Goal: Task Accomplishment & Management: Complete application form

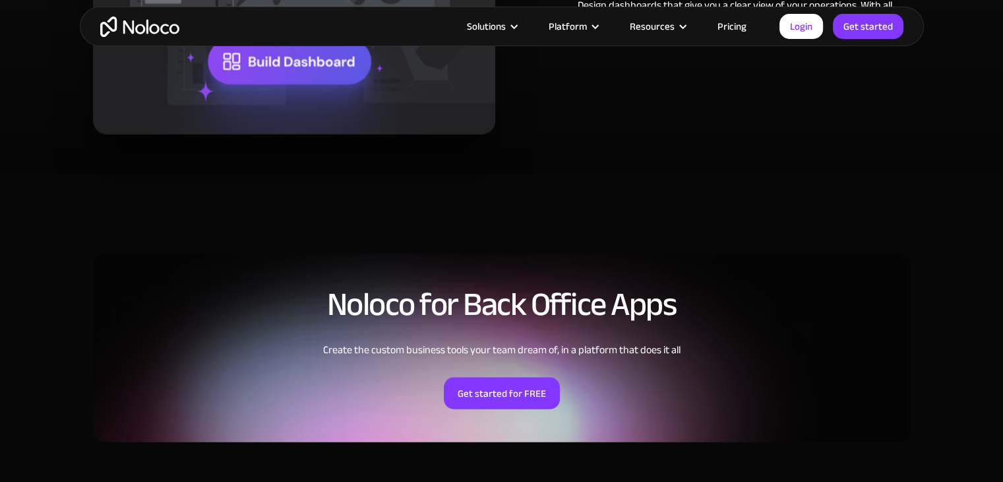
scroll to position [2742, 0]
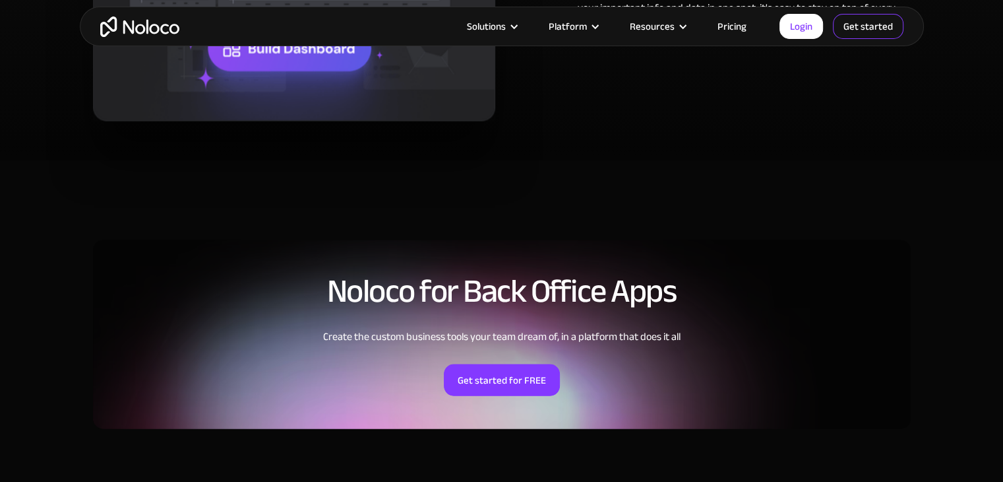
click at [871, 14] on link "Get started" at bounding box center [868, 26] width 71 height 25
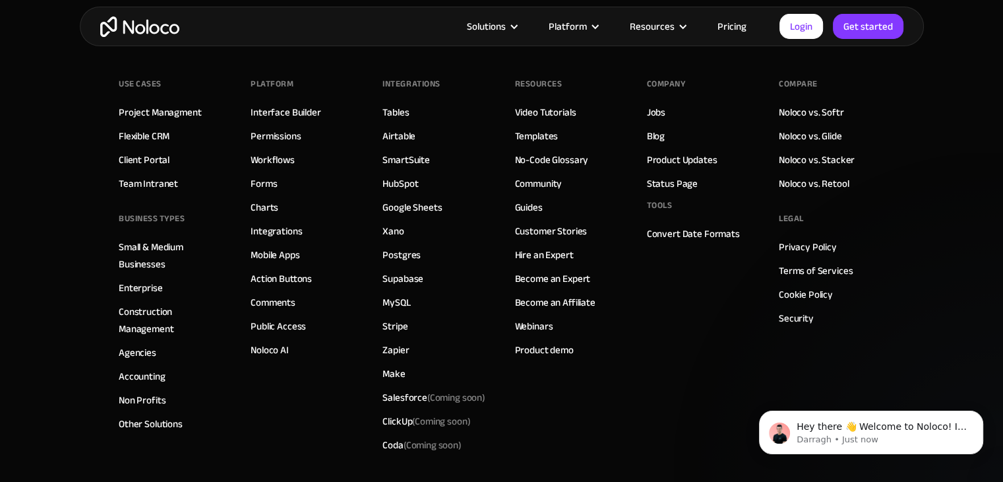
scroll to position [5586, 0]
click at [726, 27] on link "Pricing" at bounding box center [732, 26] width 62 height 17
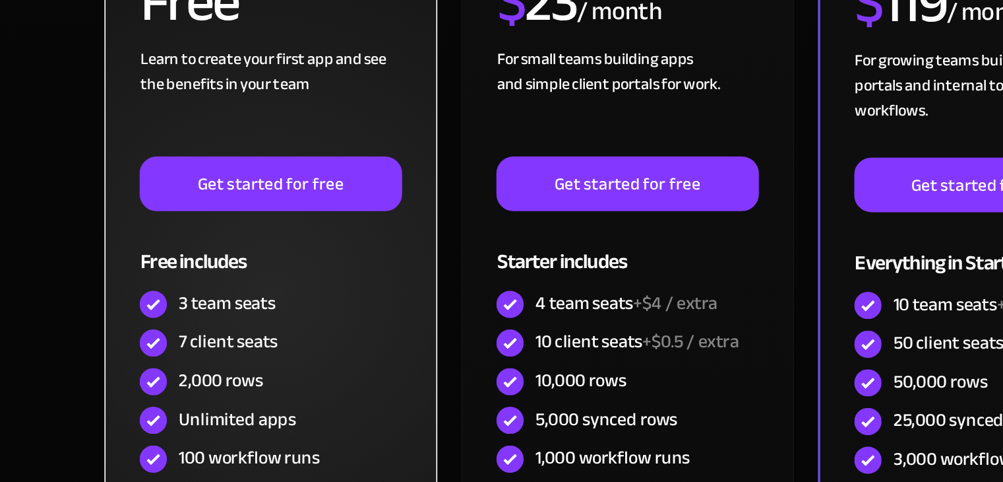
scroll to position [275, 0]
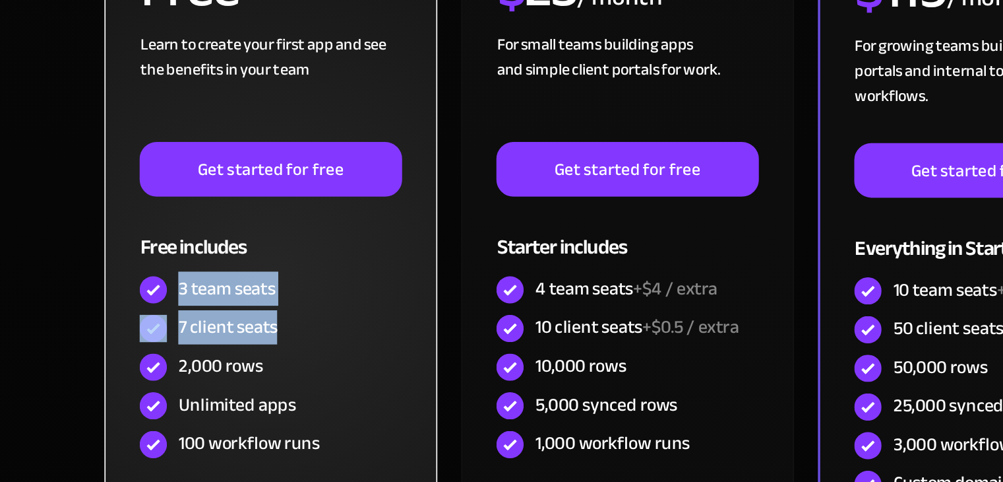
drag, startPoint x: 138, startPoint y: 368, endPoint x: 223, endPoint y: 393, distance: 88.5
click at [223, 393] on div "FREE Free Learn to create your first app and see the benefits in your team ‍ Ge…" at bounding box center [191, 309] width 152 height 323
click at [223, 393] on div "7 client seats" at bounding box center [191, 392] width 152 height 22
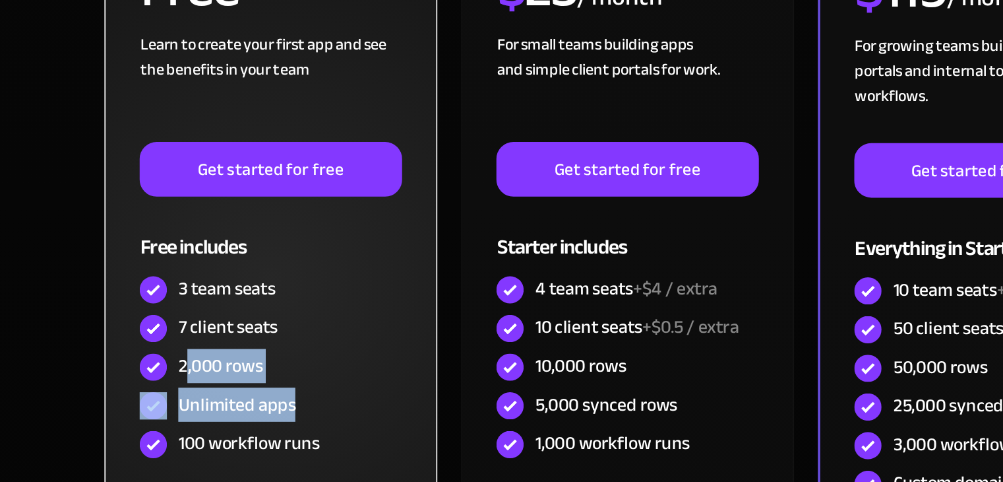
drag, startPoint x: 140, startPoint y: 412, endPoint x: 211, endPoint y: 433, distance: 74.3
click at [211, 433] on div "FREE Free Learn to create your first app and see the benefits in your team ‍ Ge…" at bounding box center [191, 309] width 152 height 323
click at [211, 433] on div "Unlimited apps" at bounding box center [191, 437] width 152 height 22
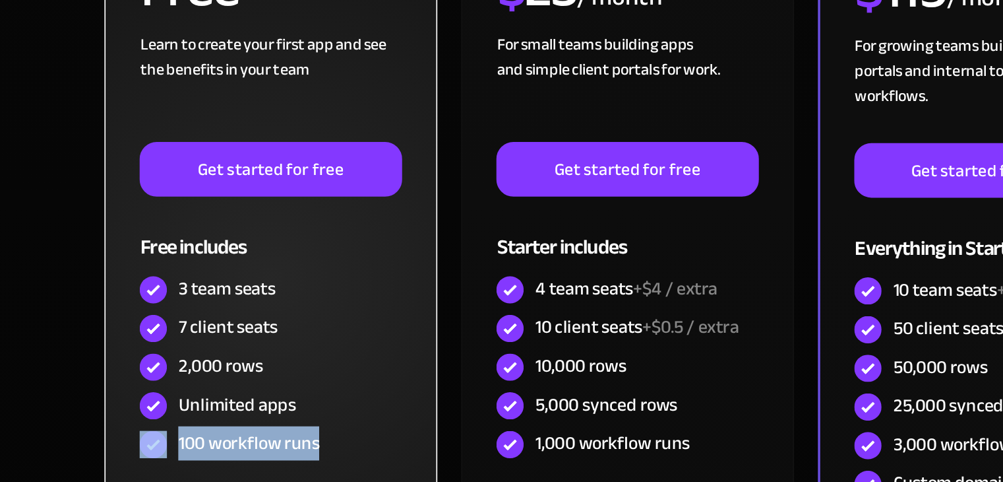
drag, startPoint x: 211, startPoint y: 433, endPoint x: 225, endPoint y: 451, distance: 22.6
click at [225, 451] on div "FREE Free Learn to create your first app and see the benefits in your team ‍ Ge…" at bounding box center [191, 309] width 152 height 323
click at [225, 451] on div "100 workflow runs" at bounding box center [191, 460] width 152 height 22
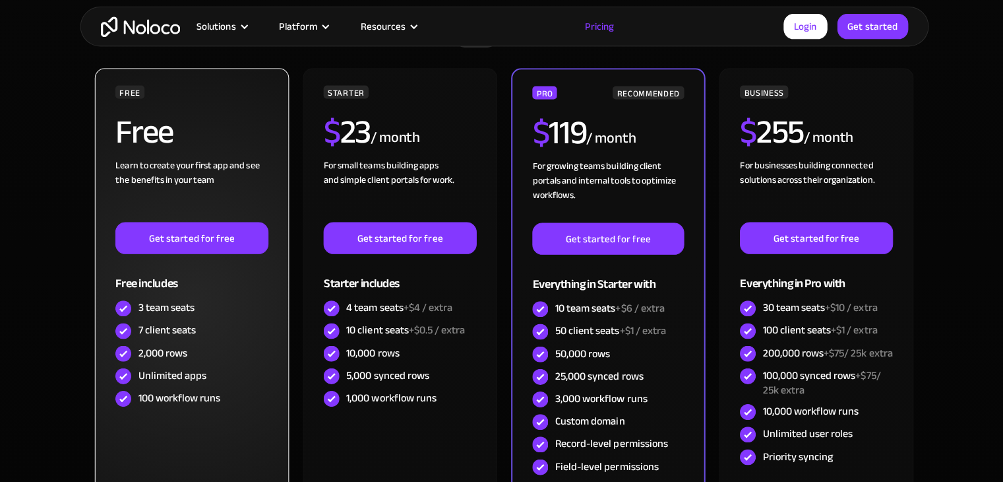
scroll to position [338, 0]
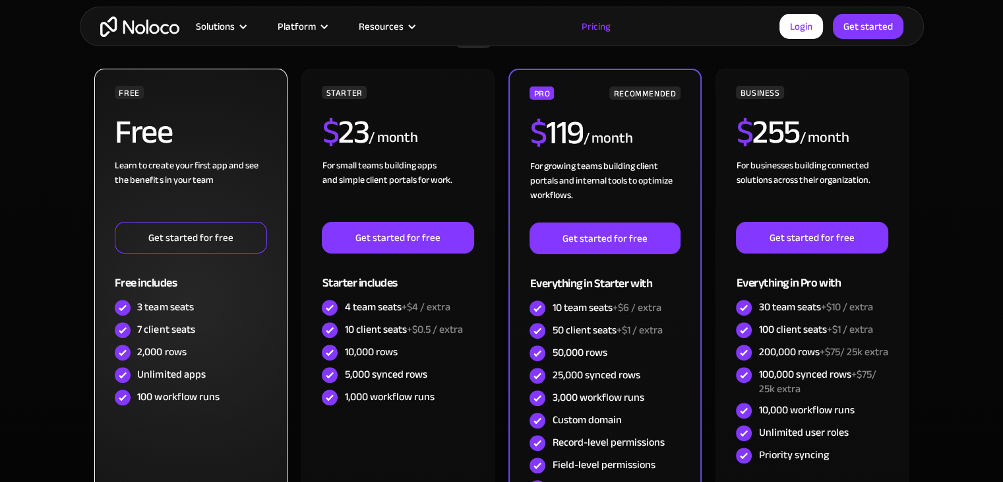
click at [218, 249] on link "Get started for free" at bounding box center [191, 238] width 152 height 32
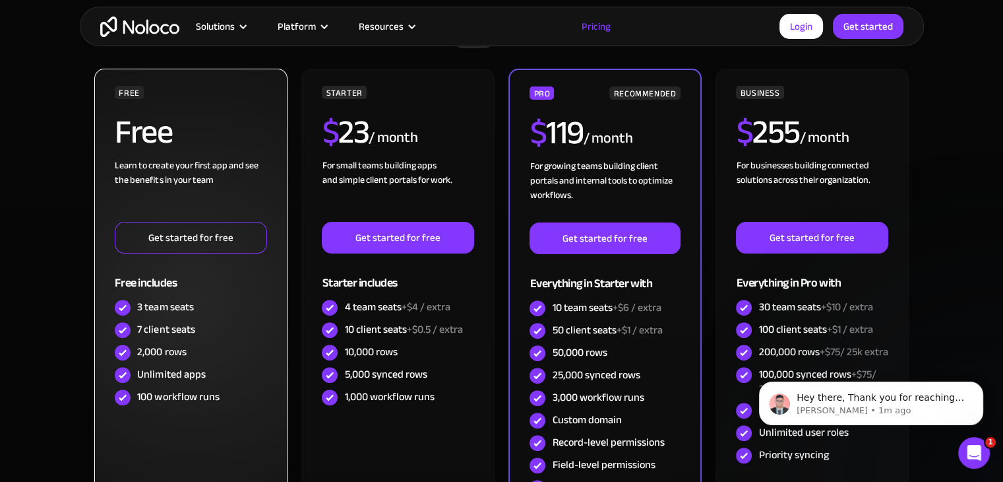
scroll to position [0, 0]
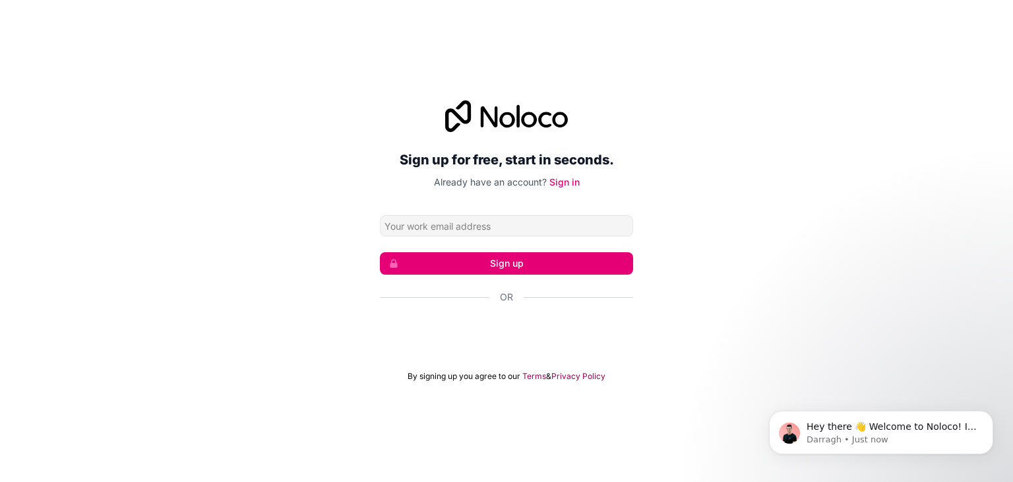
click at [724, 133] on div "Sign up for free, start in seconds. Already have an account? Sign in Sign up Or…" at bounding box center [506, 241] width 1013 height 318
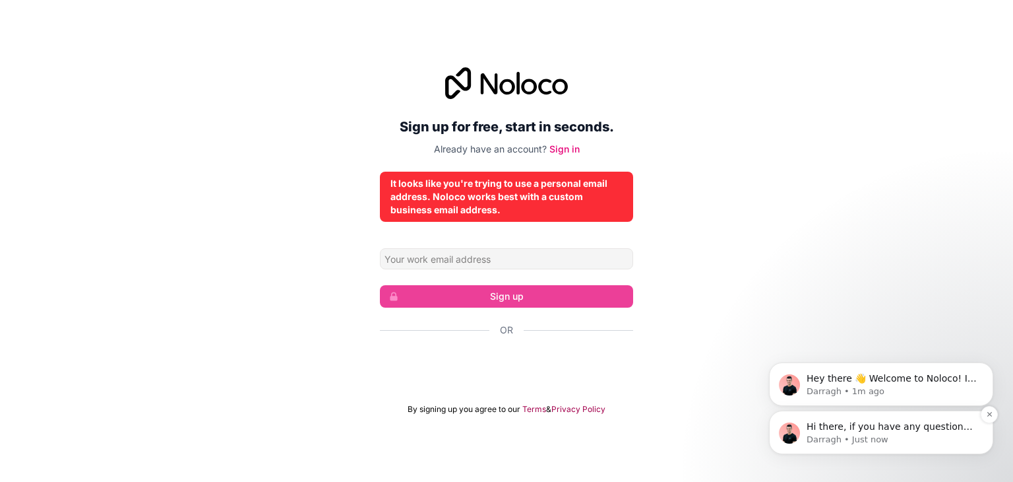
click at [893, 439] on p "Darragh • Just now" at bounding box center [892, 439] width 170 height 12
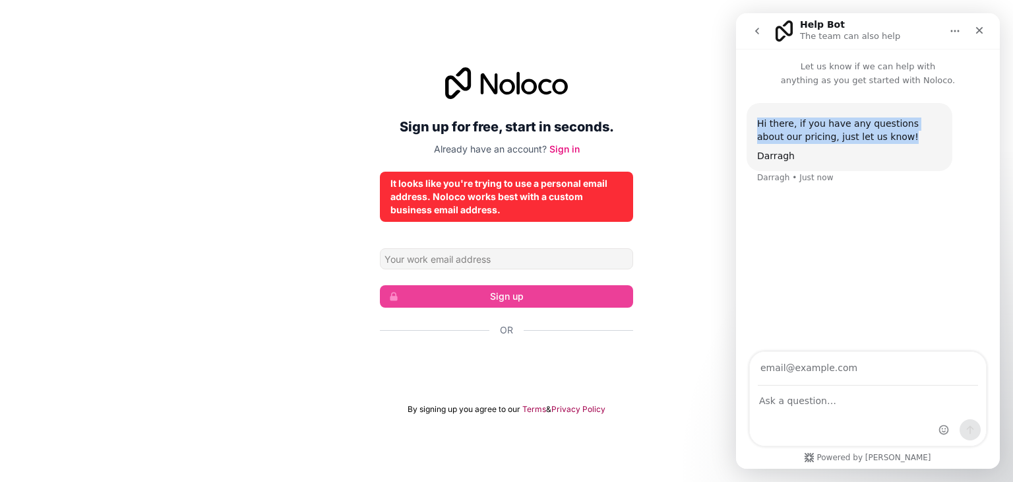
drag, startPoint x: 871, startPoint y: 137, endPoint x: 753, endPoint y: 127, distance: 118.6
click at [753, 127] on div "Hi there, if you have any questions about our pricing, just let us know! Darrag…" at bounding box center [850, 137] width 206 height 68
drag, startPoint x: 753, startPoint y: 127, endPoint x: 790, endPoint y: 171, distance: 57.6
click at [790, 171] on div "Hi there, if you have any questions about our pricing, just let us know! Darrag…" at bounding box center [868, 151] width 243 height 97
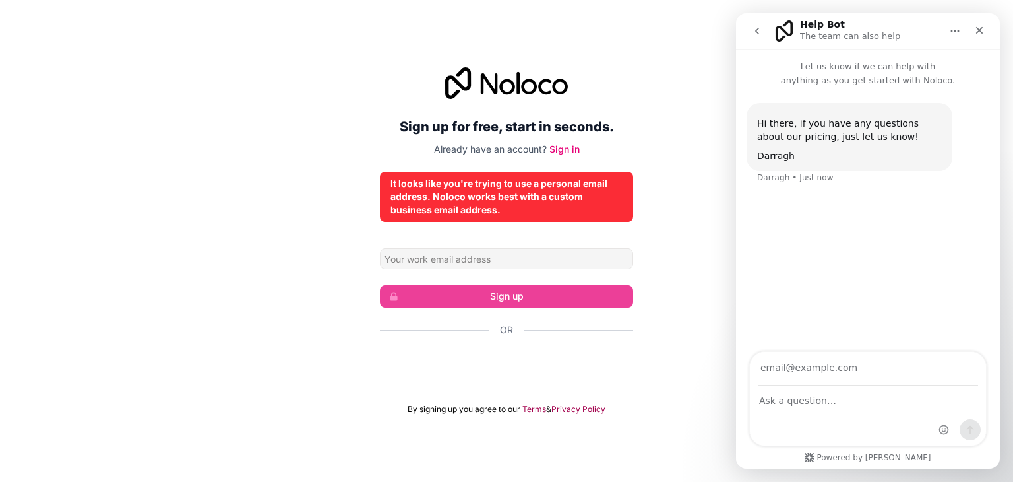
click at [790, 171] on div "Hi there, if you have any questions about our pricing, just let us know! Darrag…" at bounding box center [868, 151] width 243 height 97
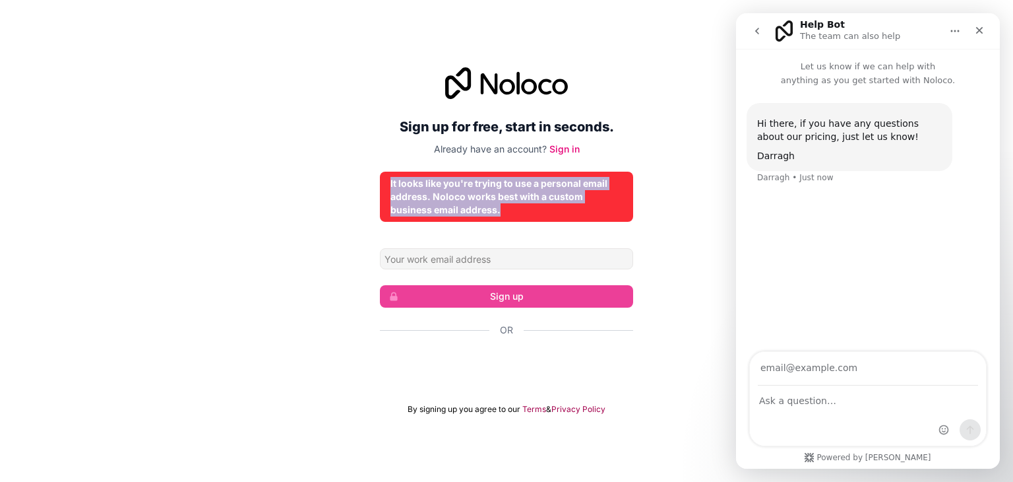
drag, startPoint x: 381, startPoint y: 179, endPoint x: 506, endPoint y: 214, distance: 130.1
click at [506, 214] on div "It looks like you're trying to use a personal email address. Noloco works best …" at bounding box center [506, 197] width 253 height 50
copy div "It looks like you're trying to use a personal email address. Noloco works best …"
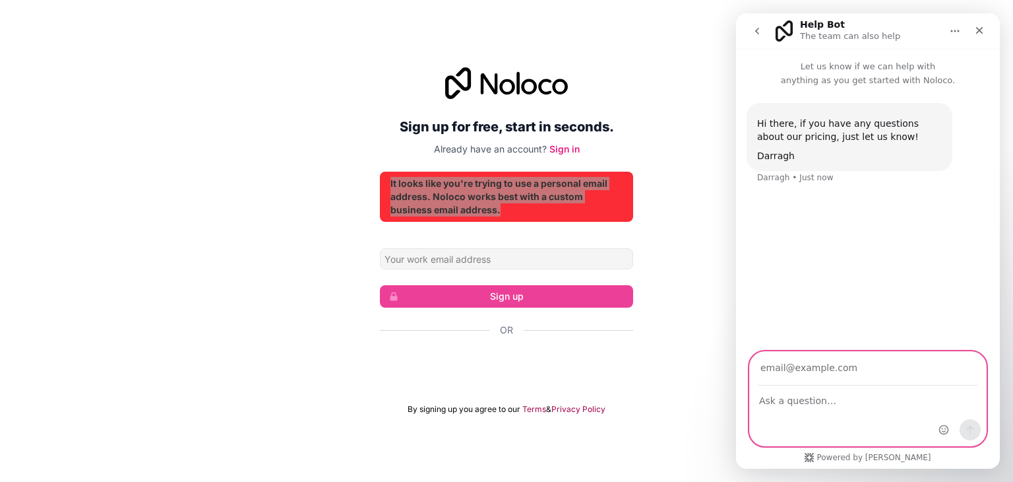
click at [829, 404] on textarea "Ask a question…" at bounding box center [868, 397] width 236 height 22
paste textarea "It looks like you're trying to use a personal email address. Noloco works best …"
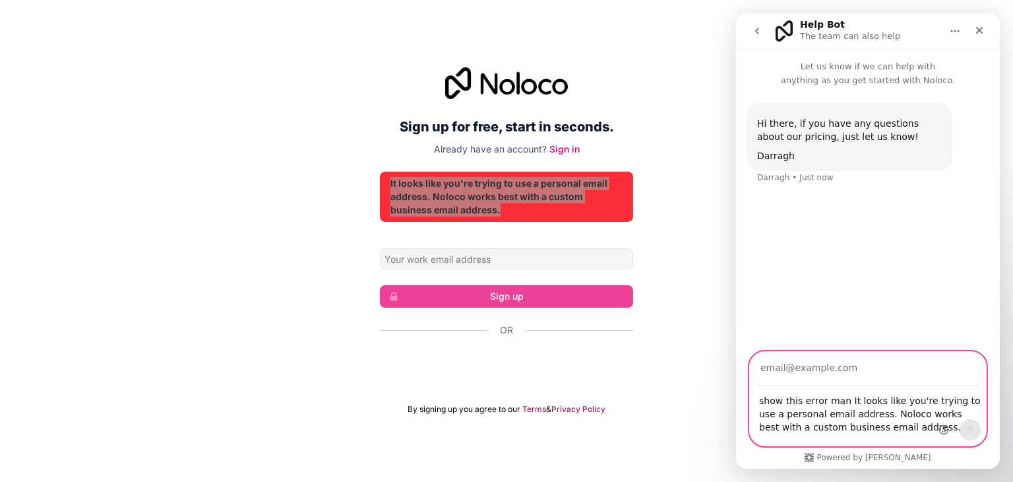
click at [838, 400] on textarea "show this error man It looks like you're trying to use a personal email address…" at bounding box center [868, 410] width 236 height 49
type textarea "show this error man - It looks like you're trying to use a personal email addre…"
click at [842, 377] on input "Your email" at bounding box center [868, 369] width 220 height 34
type input "fireeon5@gmail.com"
click at [972, 425] on icon "Send a message…" at bounding box center [970, 429] width 11 height 11
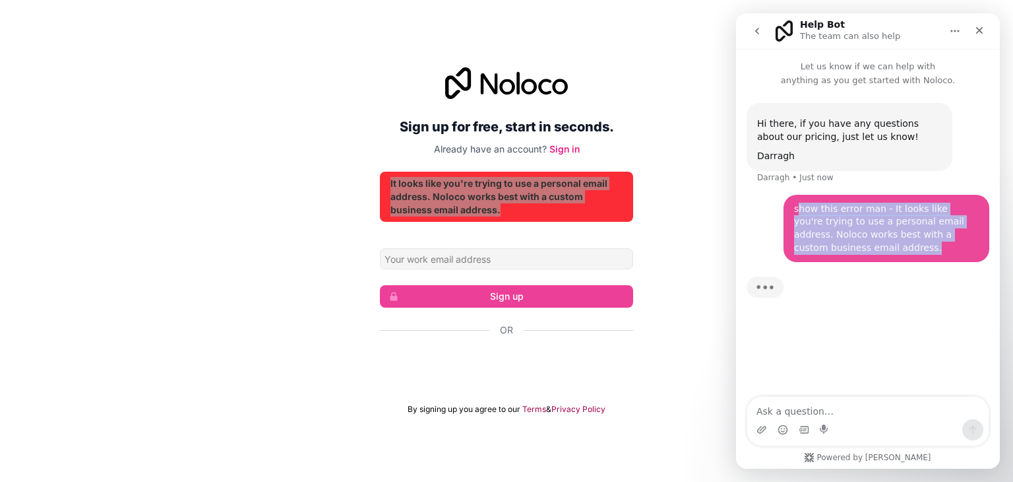
drag, startPoint x: 876, startPoint y: 249, endPoint x: 795, endPoint y: 207, distance: 91.2
click at [795, 207] on div "show this error man - It looks like you're trying to use a personal email addre…" at bounding box center [886, 228] width 185 height 51
drag, startPoint x: 795, startPoint y: 207, endPoint x: 847, endPoint y: 249, distance: 66.7
click at [847, 249] on div "show this error man - It looks like you're trying to use a personal email addre…" at bounding box center [886, 228] width 185 height 51
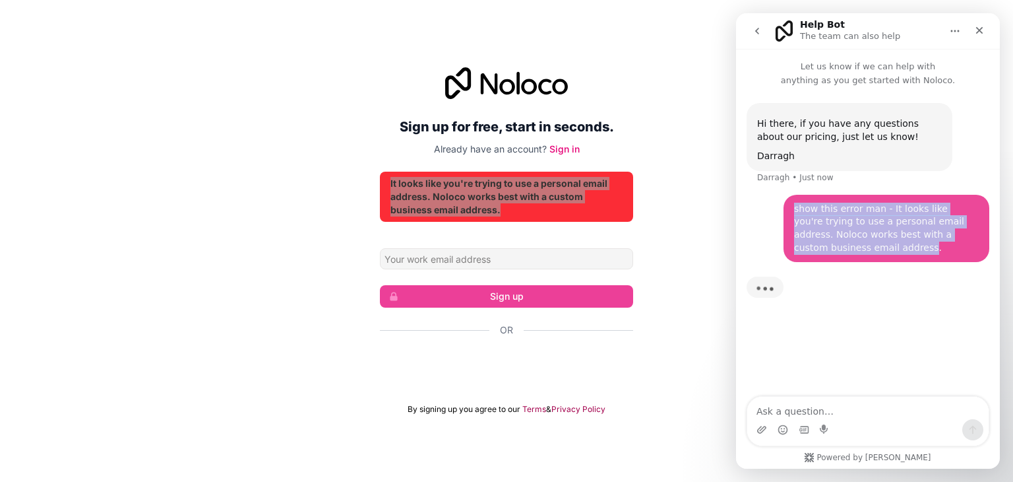
click at [847, 249] on div "show this error man - It looks like you're trying to use a personal email addre…" at bounding box center [886, 228] width 185 height 51
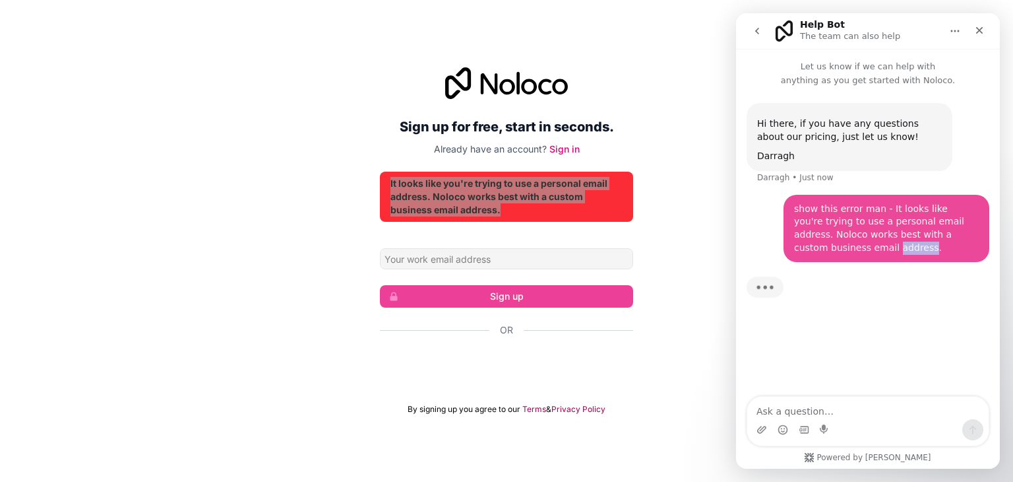
click at [847, 249] on div "show this error man - It looks like you're trying to use a personal email addre…" at bounding box center [886, 228] width 185 height 51
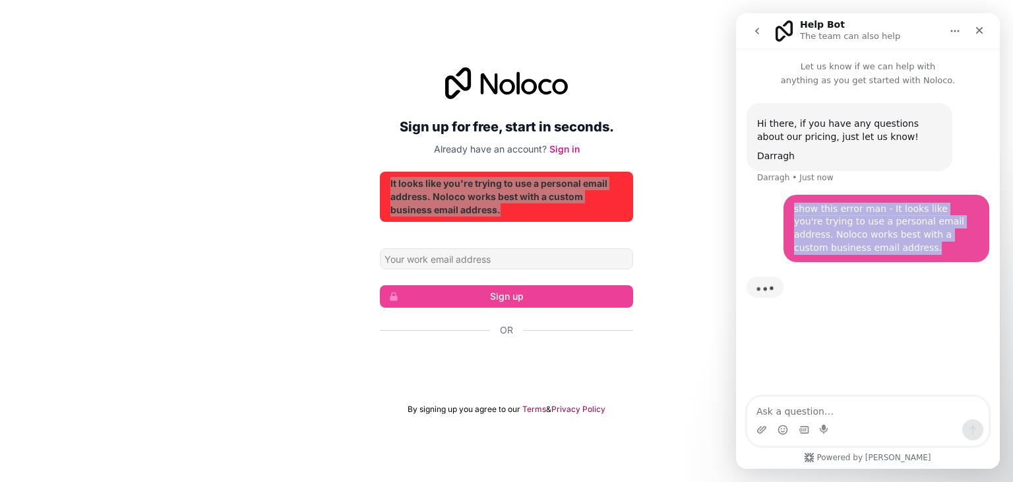
click at [847, 249] on div "show this error man - It looks like you're trying to use a personal email addre…" at bounding box center [886, 228] width 185 height 51
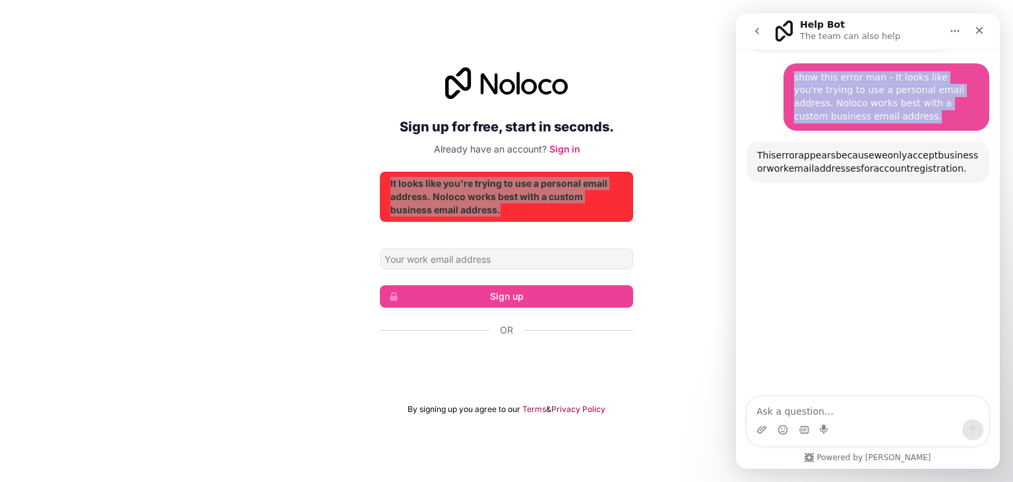
scroll to position [135, 0]
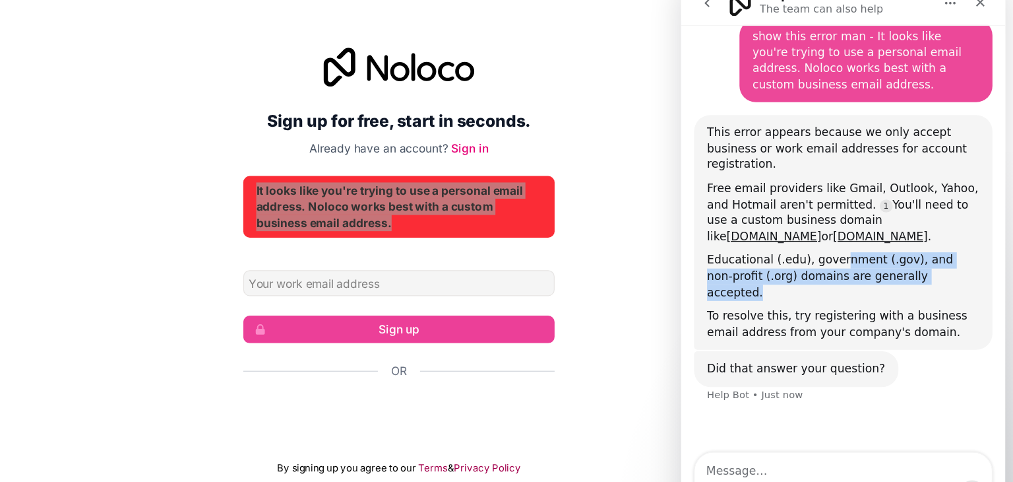
drag, startPoint x: 802, startPoint y: 191, endPoint x: 895, endPoint y: 206, distance: 94.1
click at [895, 206] on div "Educational (.edu), government (.gov), and non-profit (.org) domains are genera…" at bounding box center [813, 221] width 222 height 39
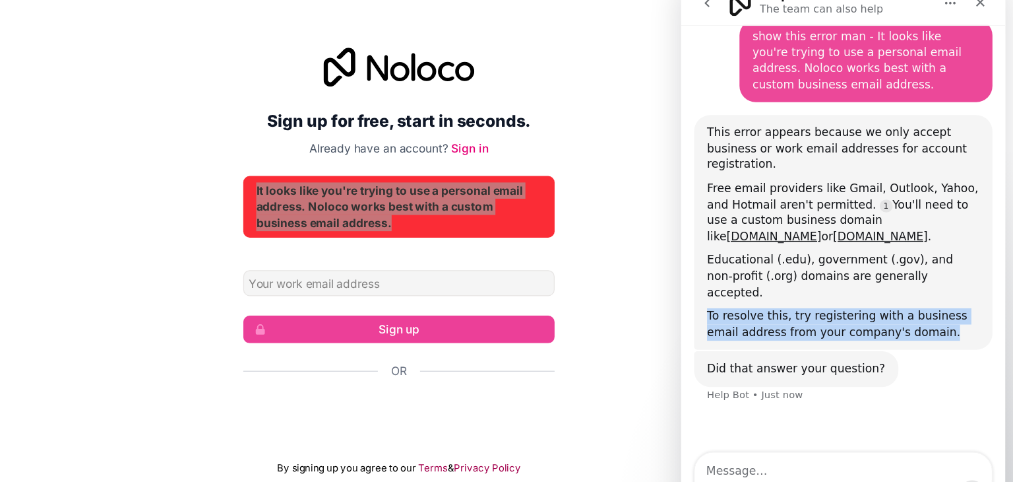
drag, startPoint x: 895, startPoint y: 206, endPoint x: 854, endPoint y: 238, distance: 52.1
click at [854, 238] on div "This error appears because we only accept business or work email addresses for …" at bounding box center [813, 185] width 222 height 175
click at [854, 247] on div "To resolve this, try registering with a business email address from your compan…" at bounding box center [813, 260] width 222 height 26
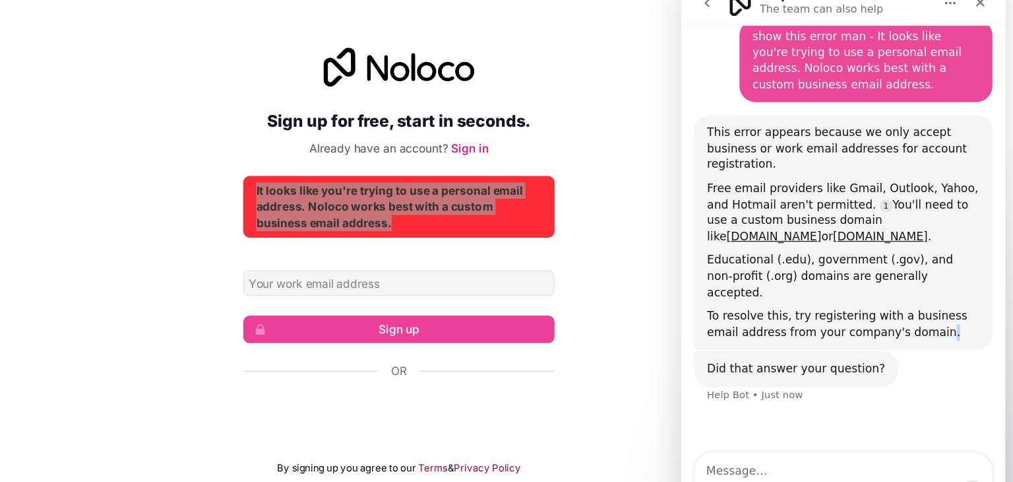
click at [854, 247] on div "To resolve this, try registering with a business email address from your compan…" at bounding box center [813, 260] width 222 height 26
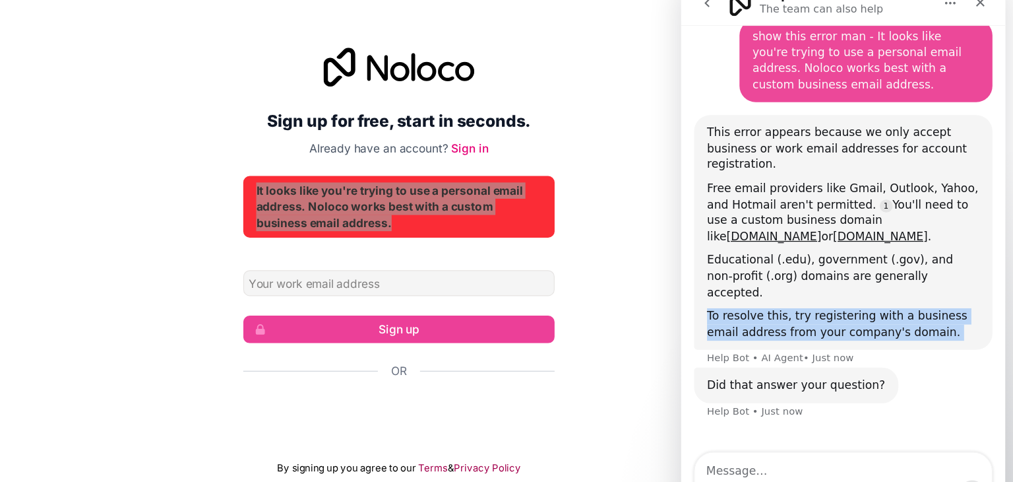
drag, startPoint x: 854, startPoint y: 238, endPoint x: 802, endPoint y: 226, distance: 54.1
click at [802, 247] on div "To resolve this, try registering with a business email address from your compan…" at bounding box center [813, 260] width 222 height 26
drag, startPoint x: 802, startPoint y: 226, endPoint x: 852, endPoint y: 243, distance: 53.6
click at [852, 247] on div "To resolve this, try registering with a business email address from your compan…" at bounding box center [813, 260] width 222 height 26
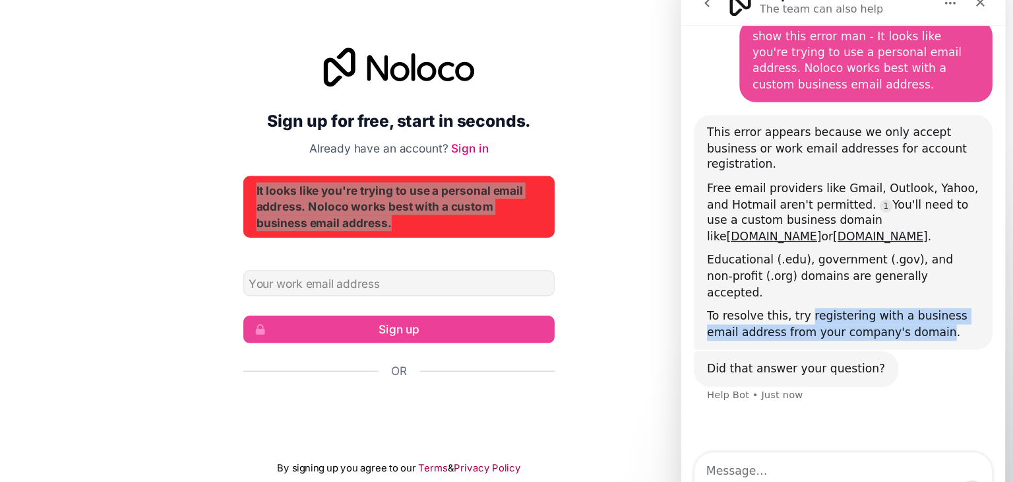
click at [852, 247] on div "To resolve this, try registering with a business email address from your compan…" at bounding box center [813, 260] width 222 height 26
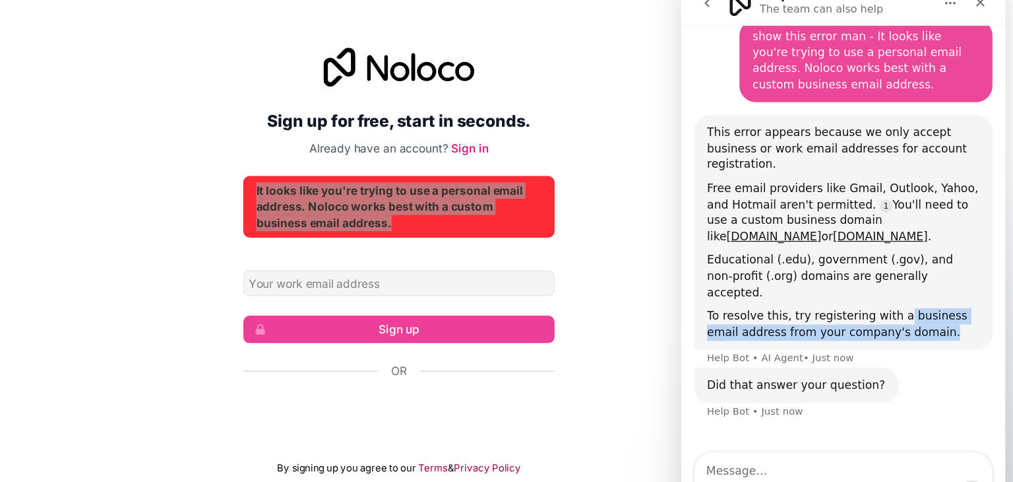
drag, startPoint x: 862, startPoint y: 239, endPoint x: 849, endPoint y: 228, distance: 17.8
click at [849, 247] on div "To resolve this, try registering with a business email address from your compan…" at bounding box center [813, 260] width 222 height 26
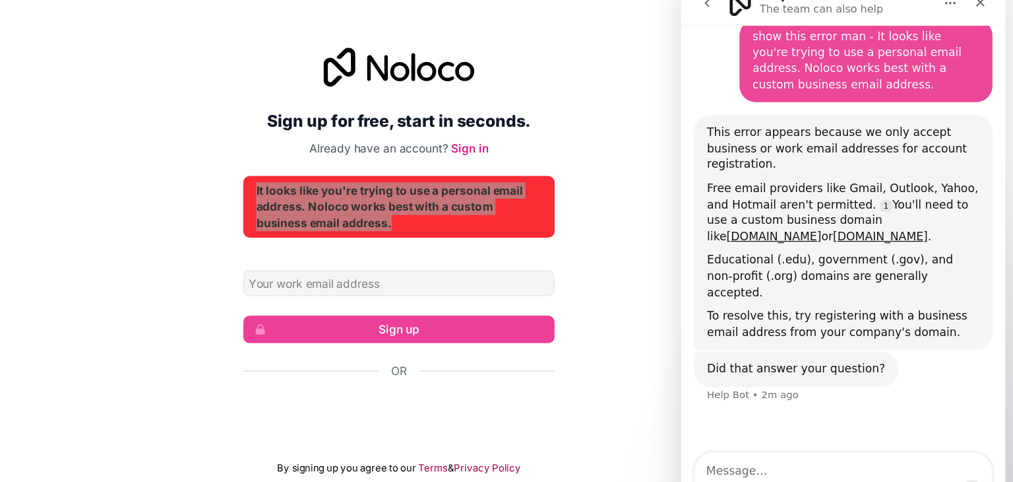
click at [825, 202] on div "Educational (.edu), government (.gov), and non-profit (.org) domains are genera…" at bounding box center [813, 221] width 222 height 39
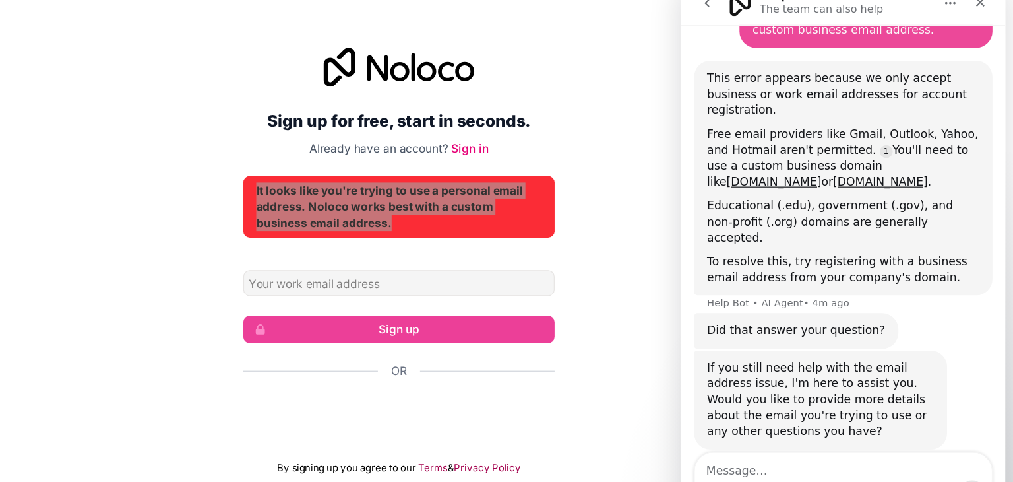
scroll to position [180, 0]
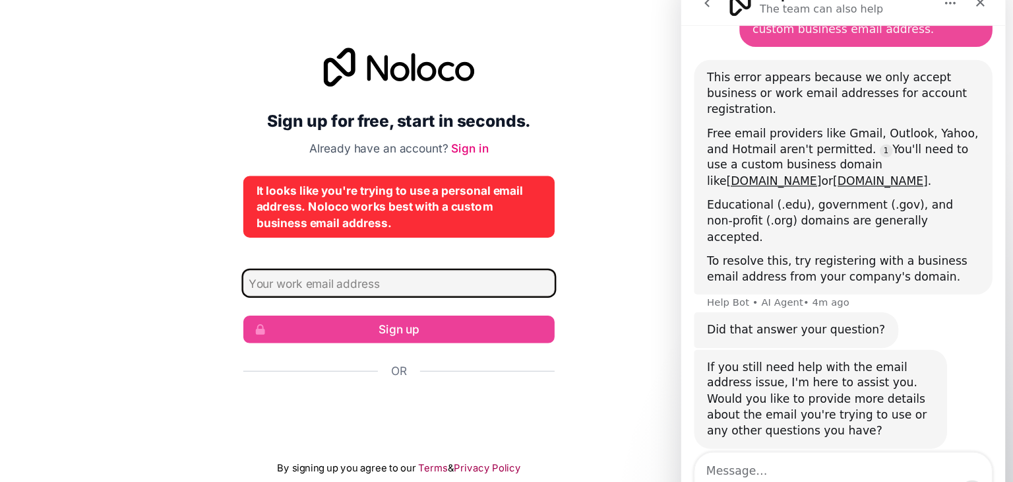
click at [489, 257] on input "Email address" at bounding box center [506, 258] width 253 height 21
paste input "huge.sheep.ooim@hidesmail.net"
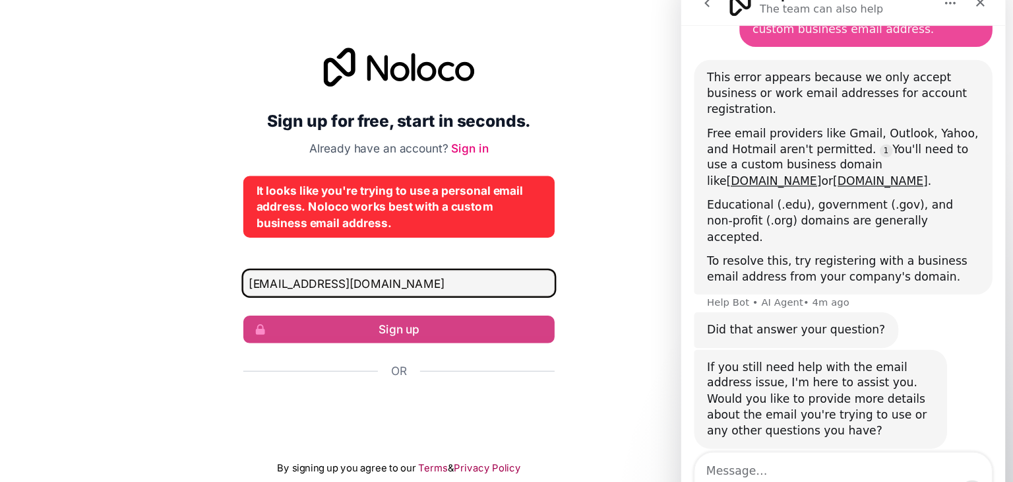
type input "huge.sheep.ooim@hidesmail.net"
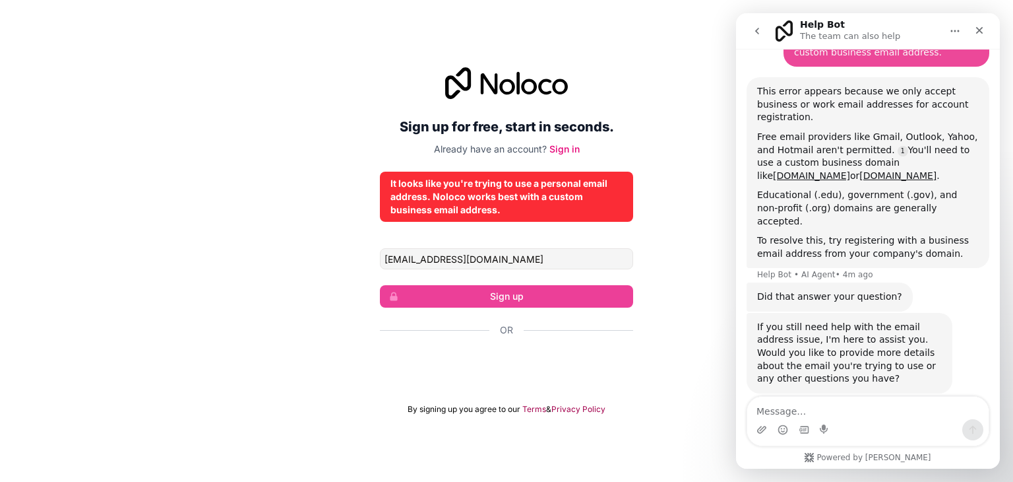
click at [478, 185] on div "It looks like you're trying to use a personal email address. Noloco works best …" at bounding box center [507, 197] width 232 height 40
click at [506, 144] on span "Already have an account?" at bounding box center [490, 148] width 113 height 11
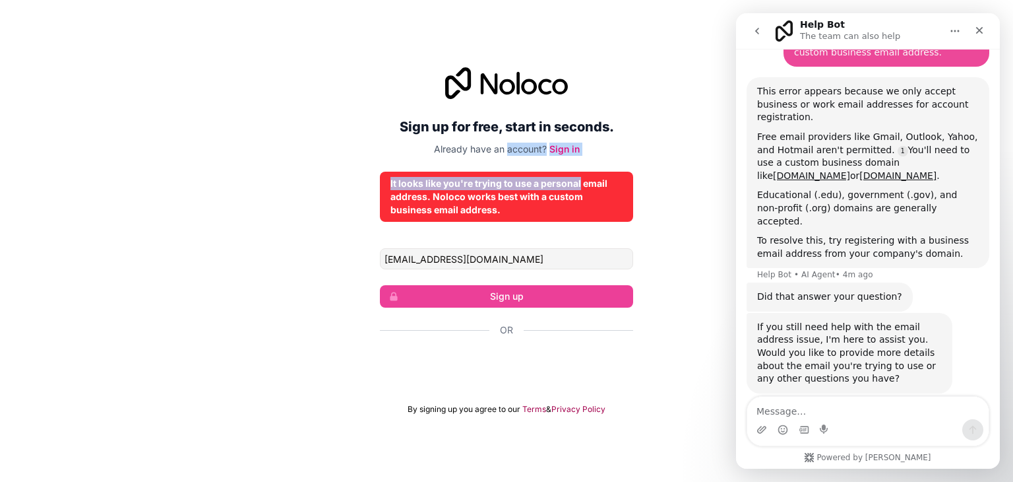
drag, startPoint x: 506, startPoint y: 144, endPoint x: 548, endPoint y: 173, distance: 50.9
click at [548, 173] on div "Sign up for free, start in seconds. Already have an account? Sign in It looks l…" at bounding box center [506, 240] width 253 height 347
click at [548, 173] on div "It looks like you're trying to use a personal email address. Noloco works best …" at bounding box center [506, 197] width 253 height 50
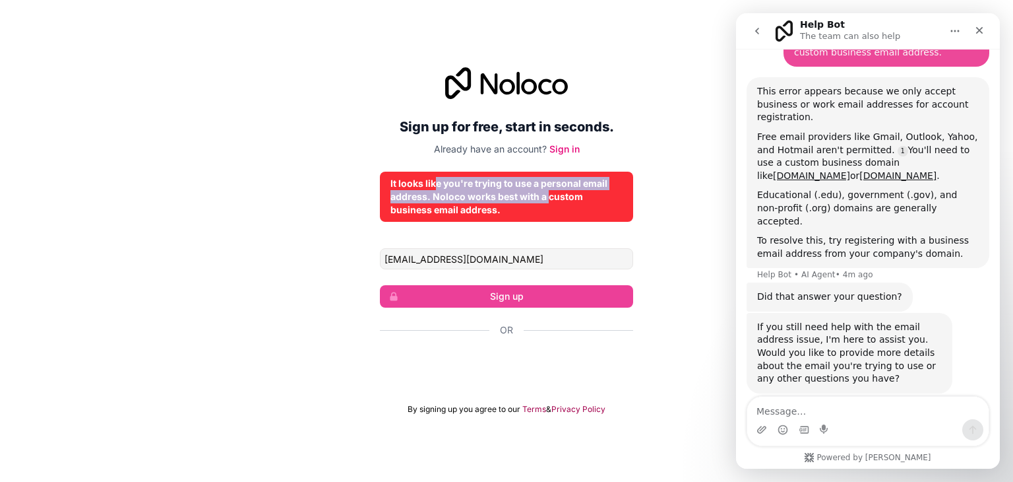
drag, startPoint x: 548, startPoint y: 195, endPoint x: 433, endPoint y: 183, distance: 116.1
click at [433, 183] on div "It looks like you're trying to use a personal email address. Noloco works best …" at bounding box center [507, 197] width 232 height 40
drag, startPoint x: 433, startPoint y: 183, endPoint x: 509, endPoint y: 214, distance: 82.0
click at [509, 214] on div "It looks like you're trying to use a personal email address. Noloco works best …" at bounding box center [507, 197] width 232 height 40
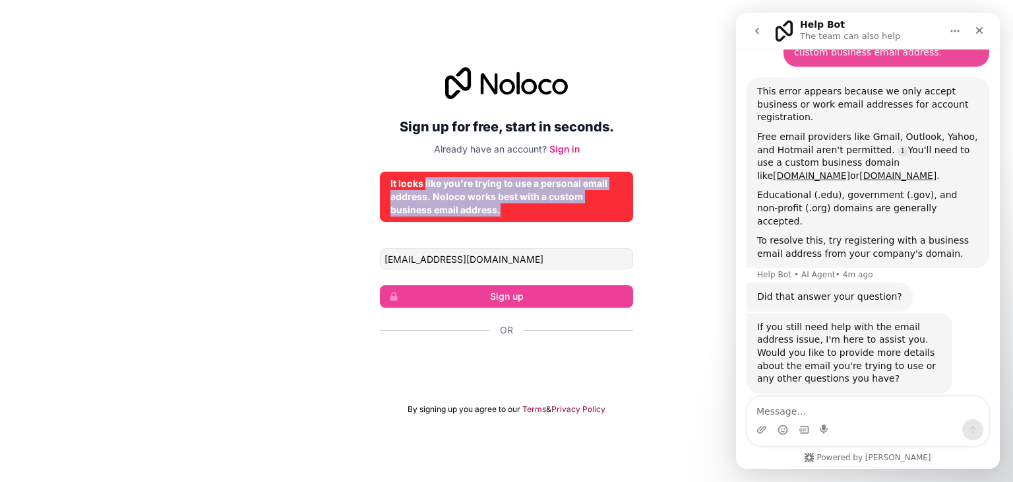
click at [509, 214] on div "It looks like you're trying to use a personal email address. Noloco works best …" at bounding box center [507, 197] width 232 height 40
drag, startPoint x: 509, startPoint y: 214, endPoint x: 404, endPoint y: 183, distance: 108.7
click at [404, 183] on div "It looks like you're trying to use a personal email address. Noloco works best …" at bounding box center [507, 197] width 232 height 40
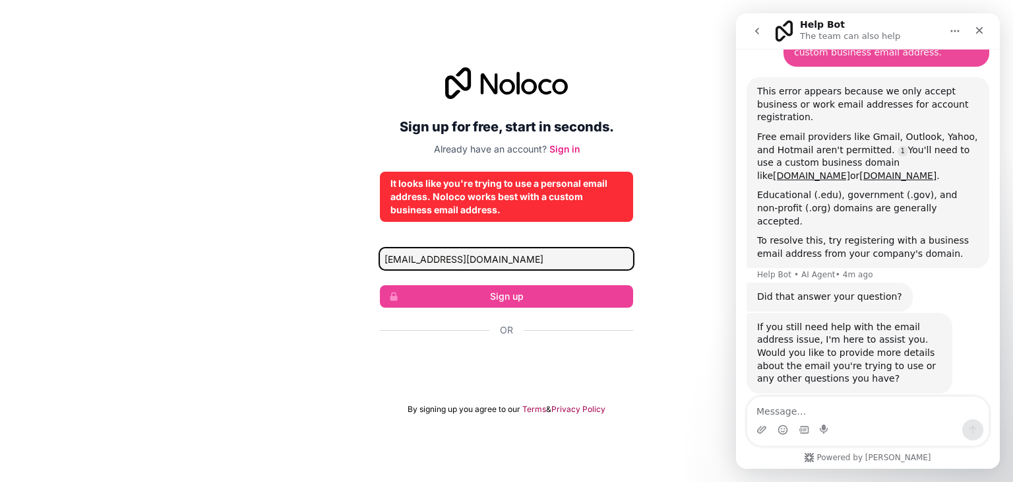
click at [459, 263] on input "huge.sheep.ooim@hidesmail.net" at bounding box center [506, 258] width 253 height 21
click at [555, 263] on input "huge.sheep.ooim@hidesmail.net" at bounding box center [506, 258] width 253 height 21
click at [551, 249] on input "huge.sheep.ooim@hidesmail.net" at bounding box center [506, 258] width 253 height 21
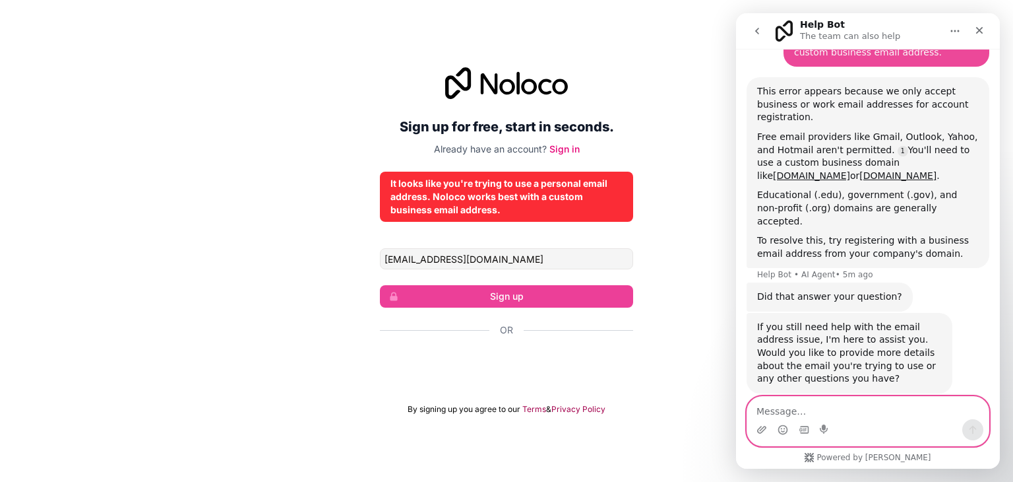
click at [832, 406] on textarea "Message…" at bounding box center [867, 407] width 241 height 22
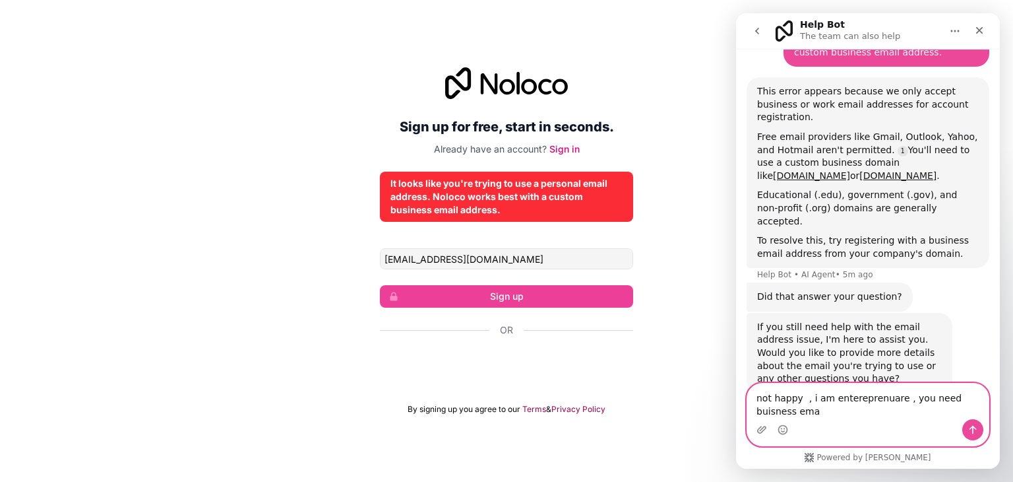
scroll to position [193, 0]
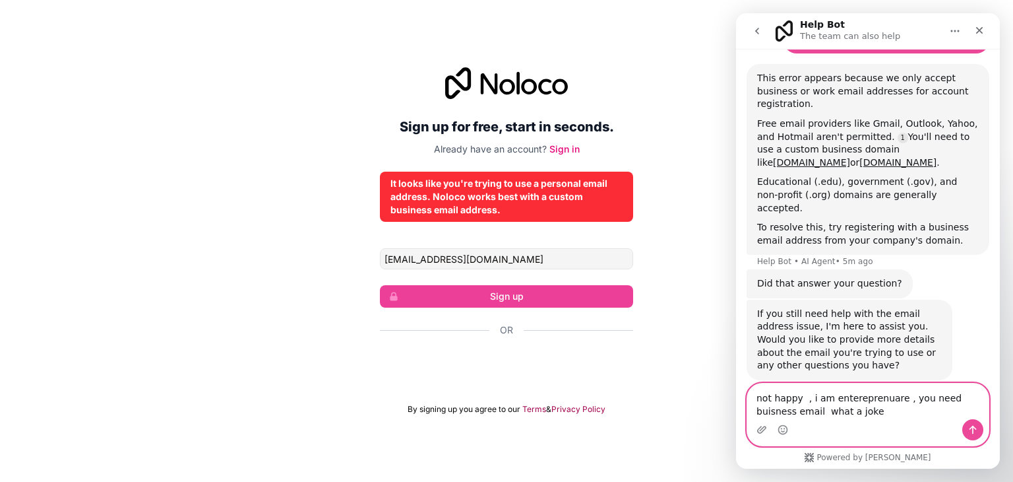
type textarea "not happy , i am entereprenuare , you need buisness email what a joke"
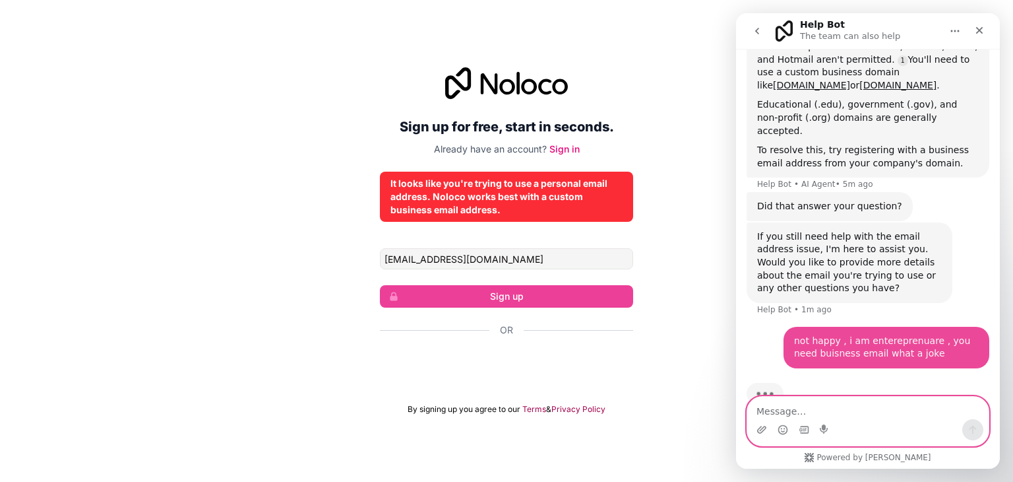
scroll to position [275, 0]
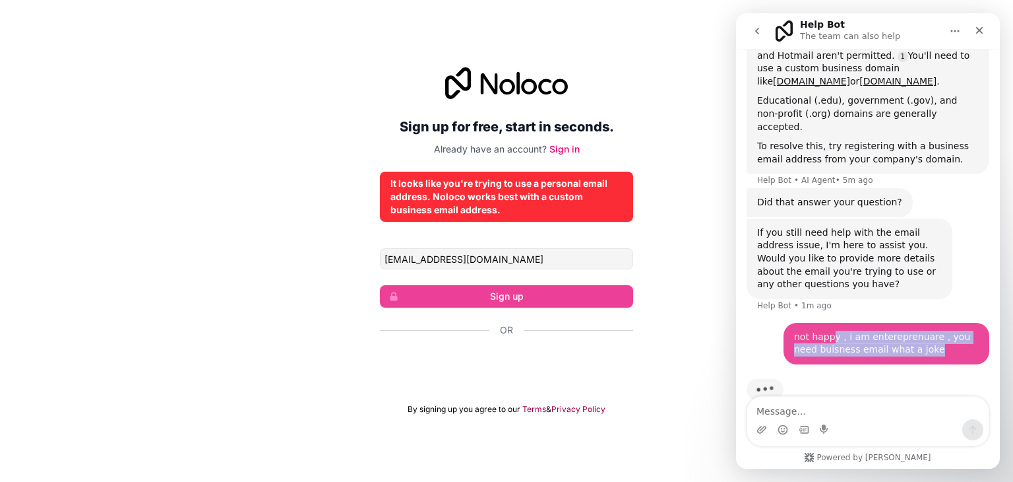
drag, startPoint x: 826, startPoint y: 315, endPoint x: 946, endPoint y: 342, distance: 123.1
click at [946, 342] on div "not happy , i am entereprenuare , you need buisness email what a joke • Just now" at bounding box center [868, 351] width 243 height 57
click at [900, 330] on div "not happy , i am entereprenuare , you need buisness email what a joke" at bounding box center [886, 343] width 185 height 26
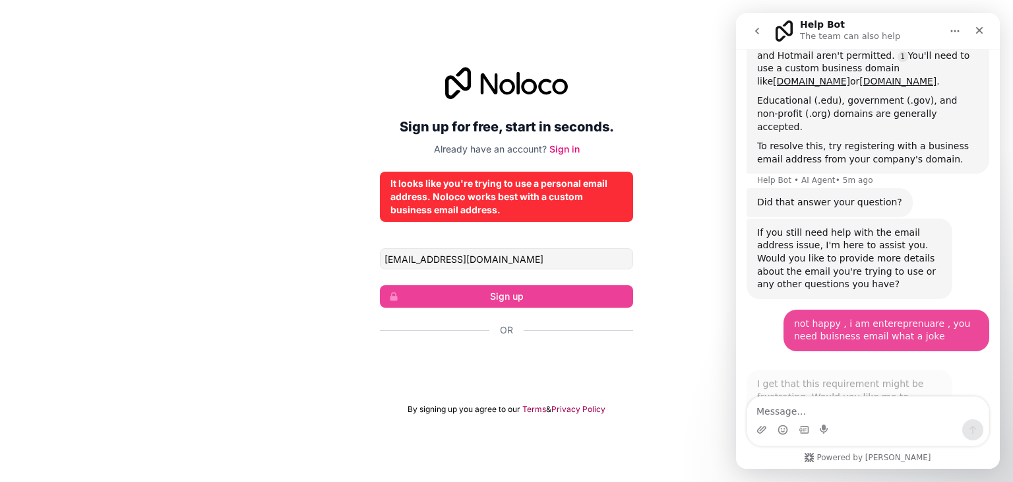
click at [900, 328] on div "not happy , i am entereprenuare , you need buisness email what a joke • Just now" at bounding box center [887, 330] width 206 height 42
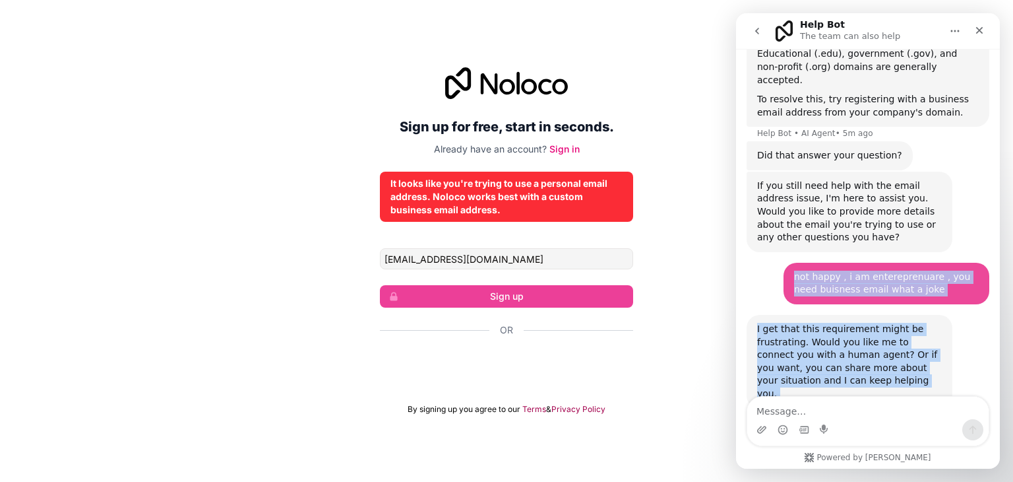
scroll to position [323, 0]
drag, startPoint x: 900, startPoint y: 328, endPoint x: 877, endPoint y: 317, distance: 24.8
click at [877, 317] on div "Hi there, if you have any questions about our pricing, just let us know! Darrag…" at bounding box center [868, 107] width 243 height 658
click at [889, 329] on div "I get that this requirement might be frustrating. Would you like me to connect …" at bounding box center [849, 360] width 185 height 78
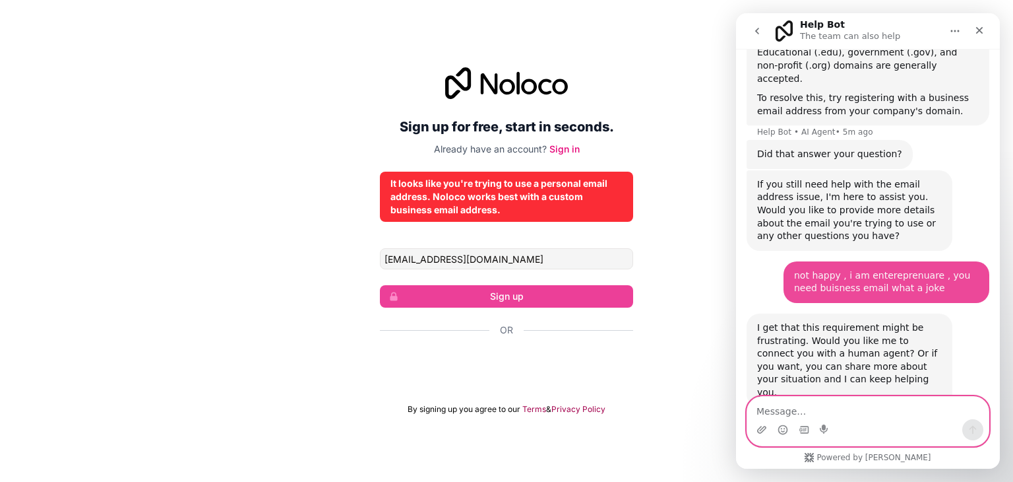
click at [842, 404] on textarea "Message…" at bounding box center [867, 407] width 241 height 22
type textarea "yes"
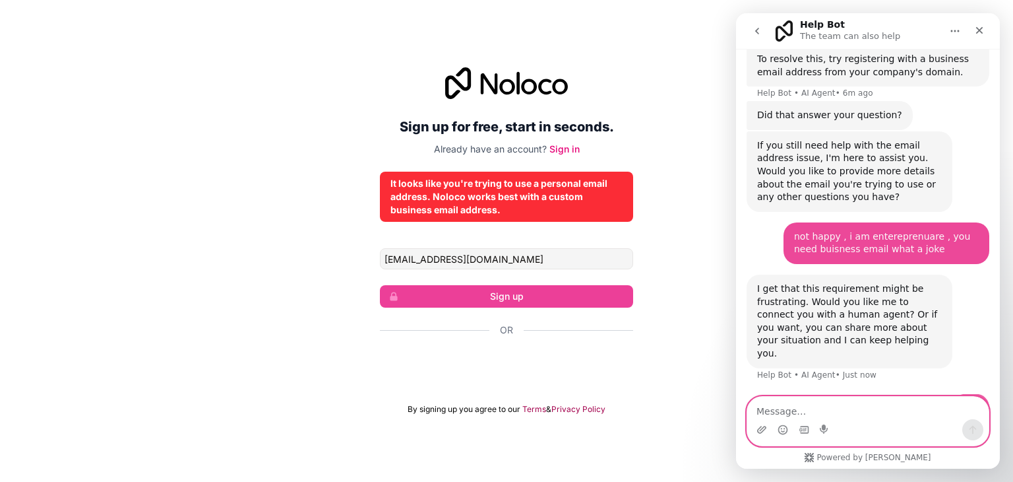
scroll to position [363, 0]
click at [852, 412] on textarea "Message…" at bounding box center [867, 407] width 241 height 22
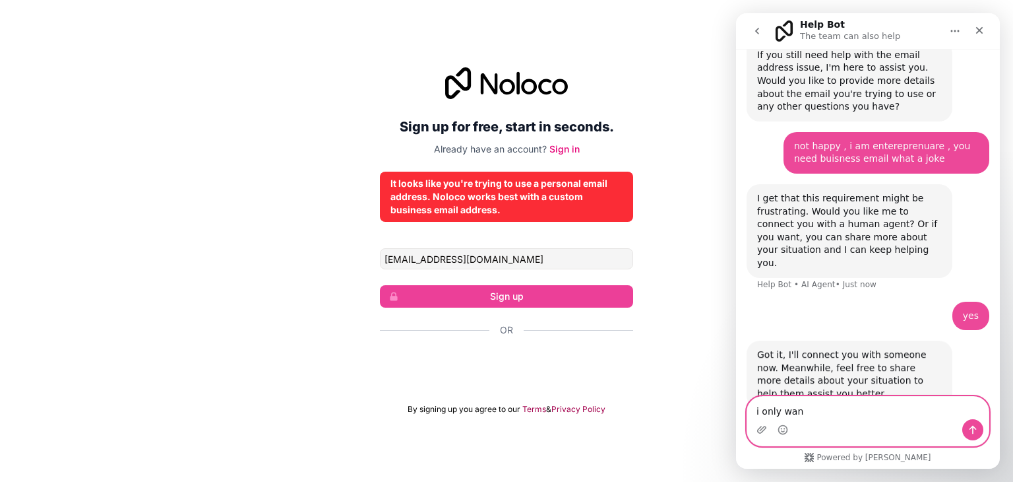
scroll to position [454, 0]
type textarea "i"
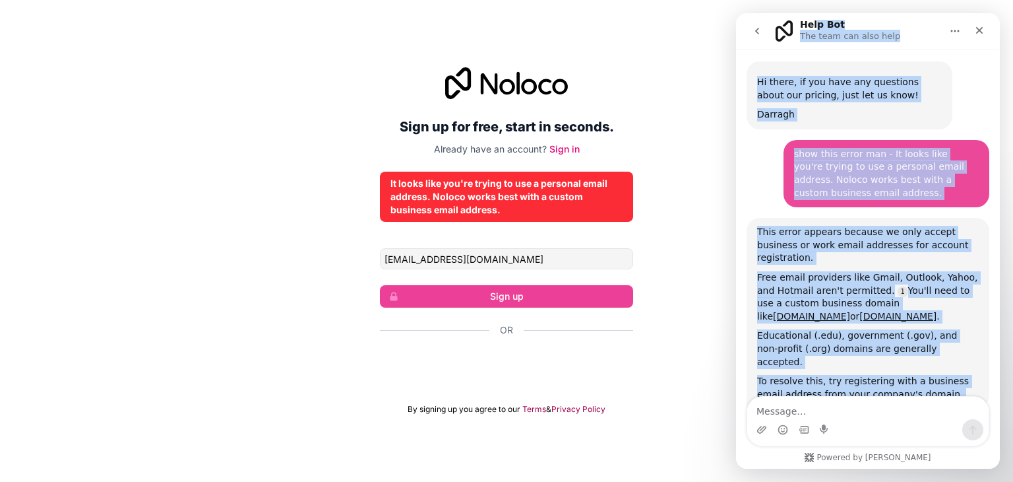
scroll to position [0, 0]
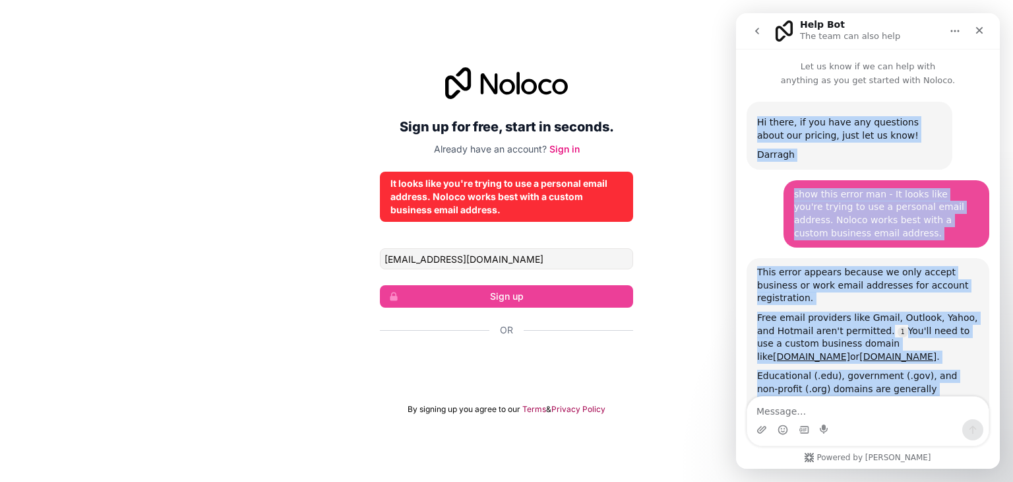
drag, startPoint x: 865, startPoint y: 228, endPoint x: 754, endPoint y: 104, distance: 166.3
copy div "Hi there, if you have any questions about our pricing, just let us know! Darrag…"
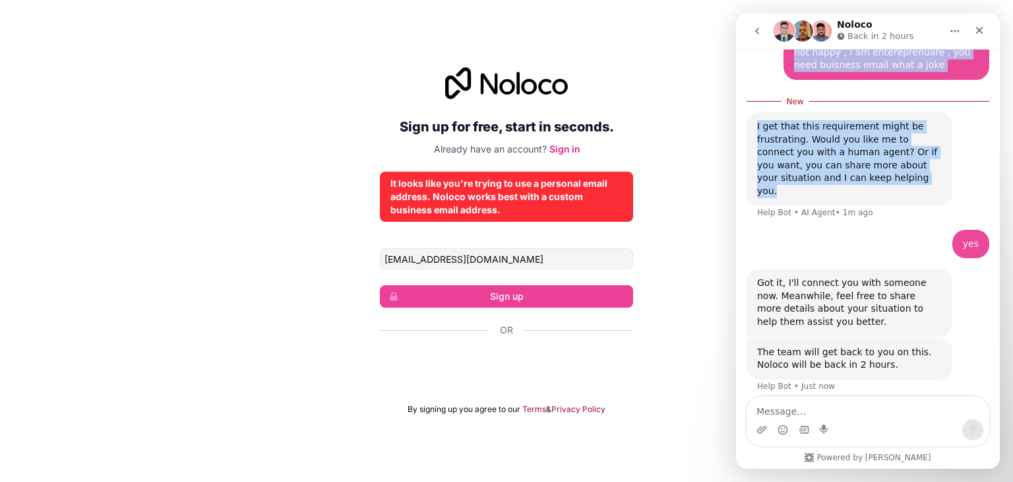
scroll to position [556, 0]
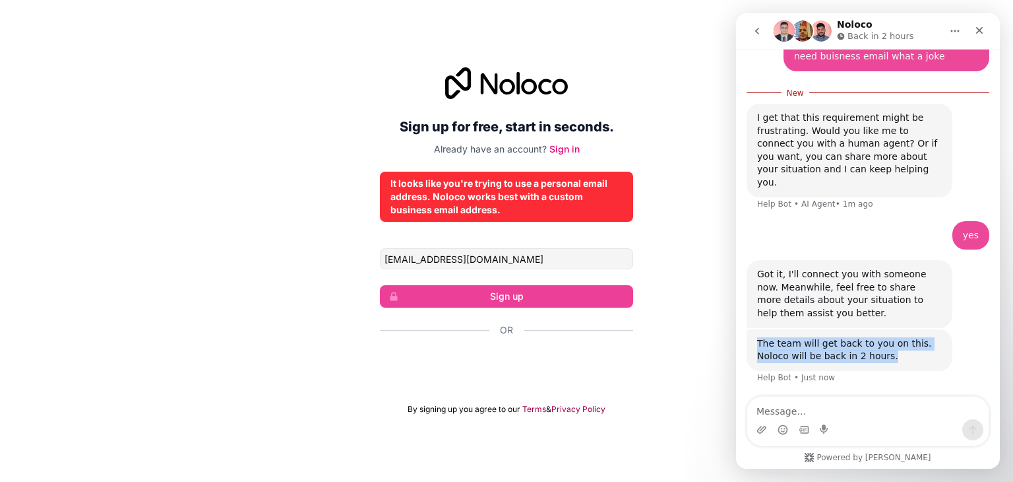
drag, startPoint x: 836, startPoint y: 275, endPoint x: 873, endPoint y: 319, distance: 57.2
click at [873, 337] on div "The team will get back to you on this. Noloco will be back in 2 hours." at bounding box center [849, 350] width 185 height 26
drag, startPoint x: 873, startPoint y: 319, endPoint x: 828, endPoint y: 307, distance: 46.4
click at [828, 337] on div "The team will get back to you on this. Noloco will be back in 2 hours." at bounding box center [849, 350] width 185 height 26
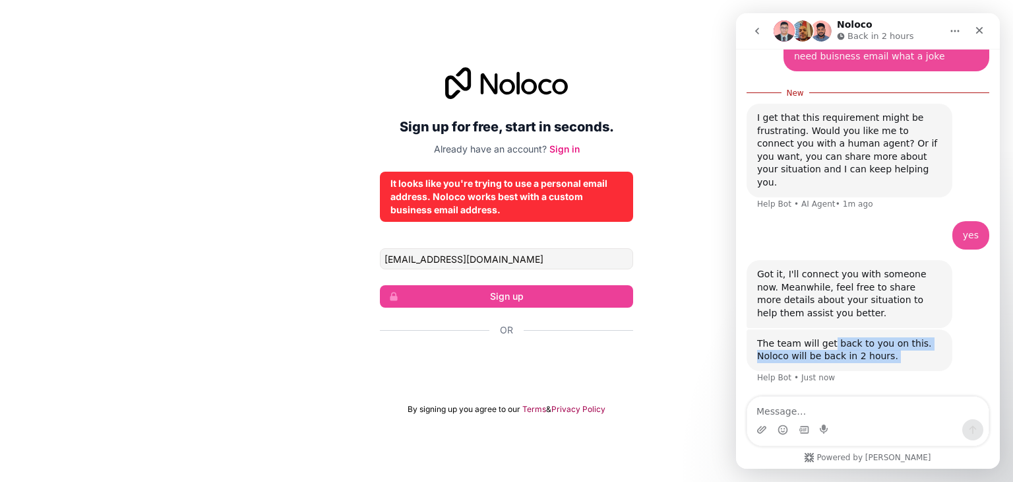
click at [828, 337] on div "The team will get back to you on this. Noloco will be back in 2 hours." at bounding box center [849, 350] width 185 height 26
drag, startPoint x: 828, startPoint y: 307, endPoint x: 863, endPoint y: 312, distance: 35.3
click at [863, 337] on div "The team will get back to you on this. Noloco will be back in 2 hours." at bounding box center [849, 350] width 185 height 26
drag, startPoint x: 863, startPoint y: 312, endPoint x: 820, endPoint y: 302, distance: 44.0
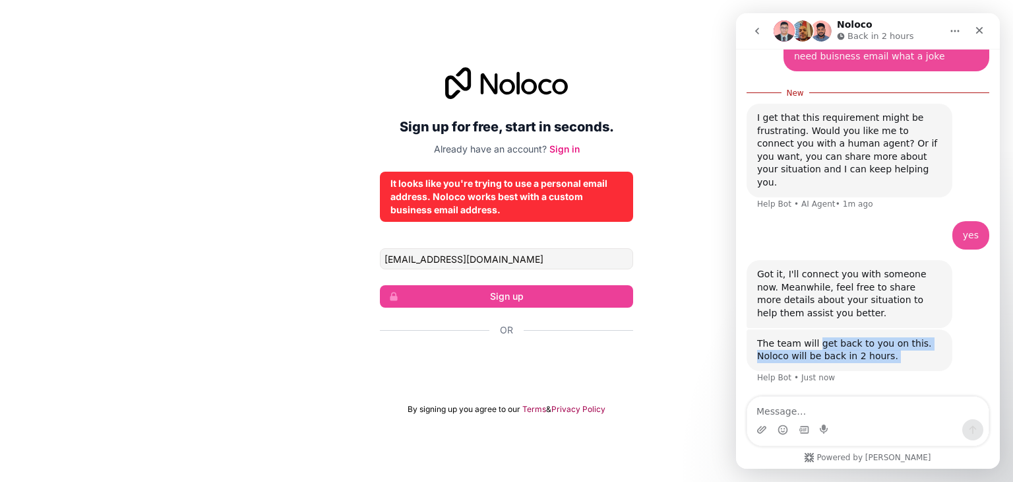
click at [820, 337] on div "The team will get back to you on this. Noloco will be back in 2 hours." at bounding box center [849, 350] width 185 height 26
drag, startPoint x: 820, startPoint y: 302, endPoint x: 862, endPoint y: 320, distance: 45.2
click at [862, 337] on div "The team will get back to you on this. Noloco will be back in 2 hours." at bounding box center [849, 350] width 185 height 26
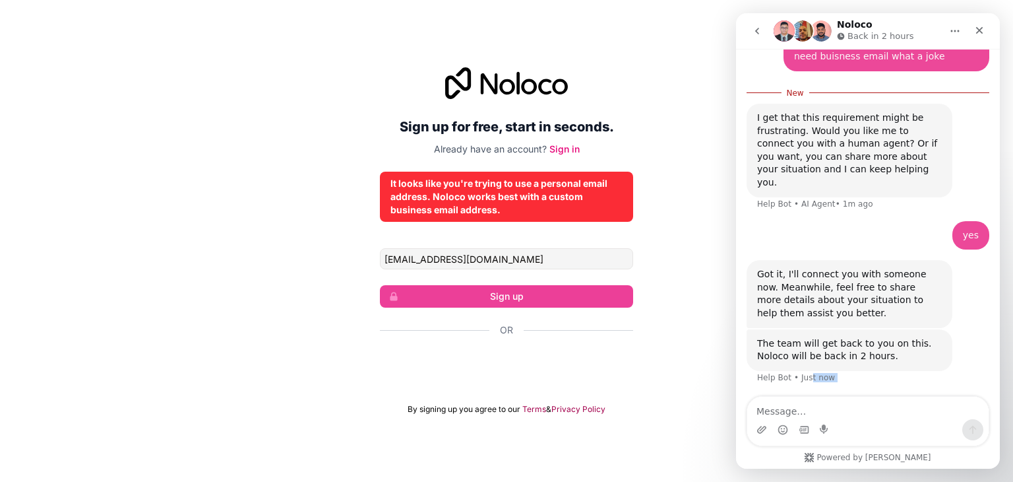
drag, startPoint x: 807, startPoint y: 339, endPoint x: 848, endPoint y: 362, distance: 47.5
click at [870, 360] on div "The team will get back to you on this. Noloco will be back in 2 hours. Help Bot…" at bounding box center [868, 364] width 243 height 71
click at [856, 398] on div "Waiting for a teammate" at bounding box center [868, 416] width 264 height 37
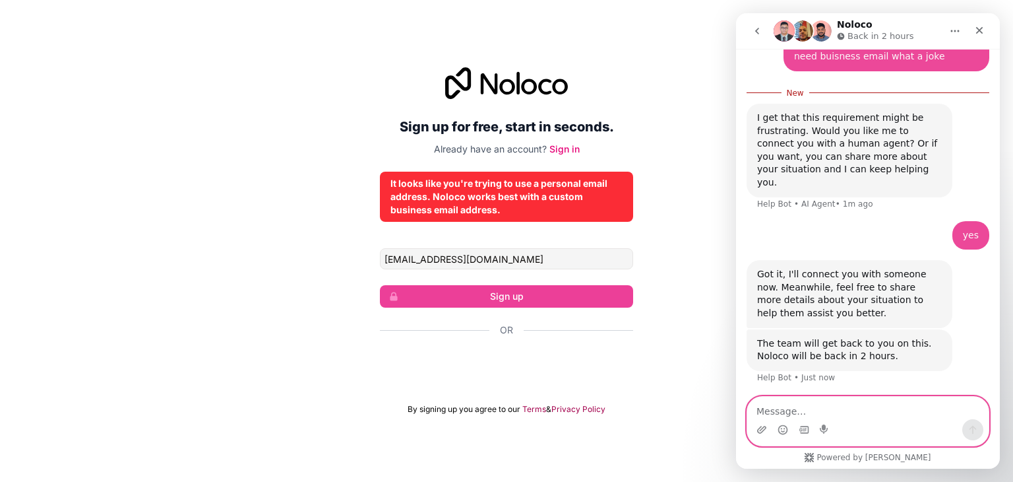
click at [841, 407] on textarea "Message…" at bounding box center [867, 407] width 241 height 22
type textarea "2 hours , is this joke"
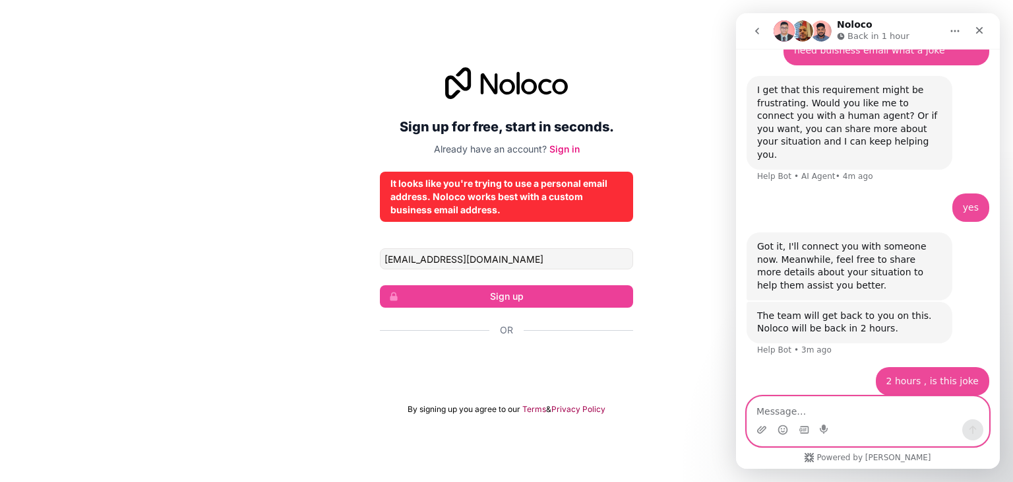
scroll to position [573, 0]
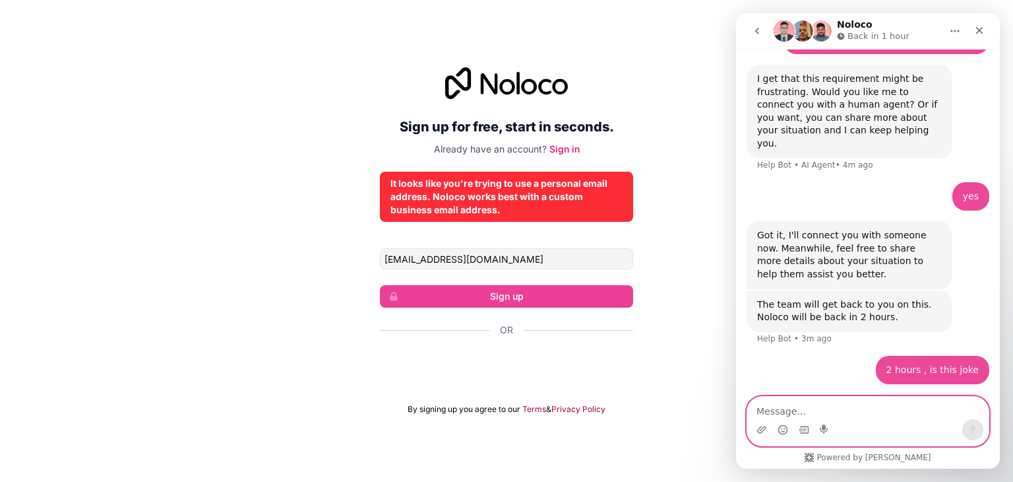
click at [834, 412] on textarea "Message…" at bounding box center [867, 407] width 241 height 22
click at [674, 255] on div "Sign up for free, start in seconds. Already have an account? Sign in It looks l…" at bounding box center [506, 241] width 1013 height 384
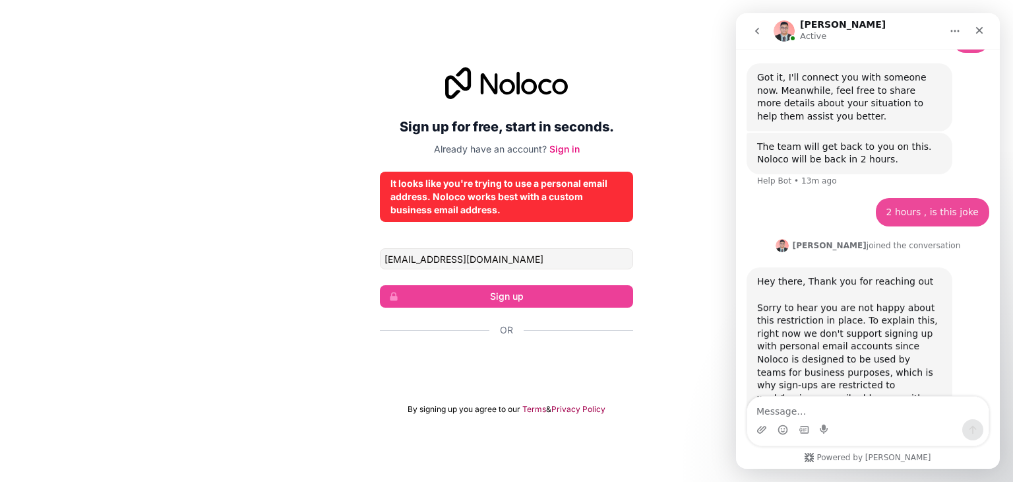
scroll to position [736, 0]
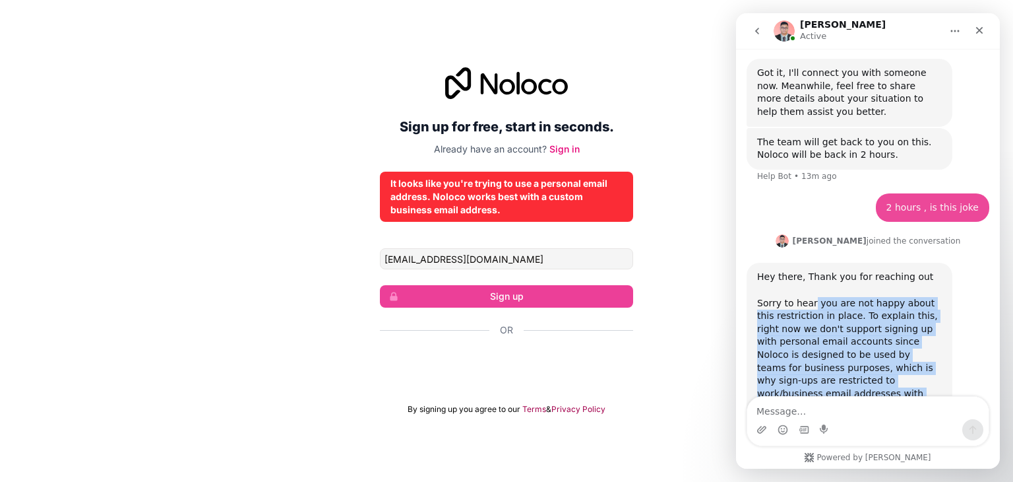
drag, startPoint x: 810, startPoint y: 258, endPoint x: 919, endPoint y: 352, distance: 143.6
click at [919, 352] on div "Hey there, Thank you for reaching out ​ Sorry to hear you are not happy about t…" at bounding box center [849, 341] width 185 height 142
drag, startPoint x: 919, startPoint y: 352, endPoint x: 837, endPoint y: 258, distance: 124.4
click at [837, 270] on div "Hey there, Thank you for reaching out ​ Sorry to hear you are not happy about t…" at bounding box center [849, 341] width 185 height 142
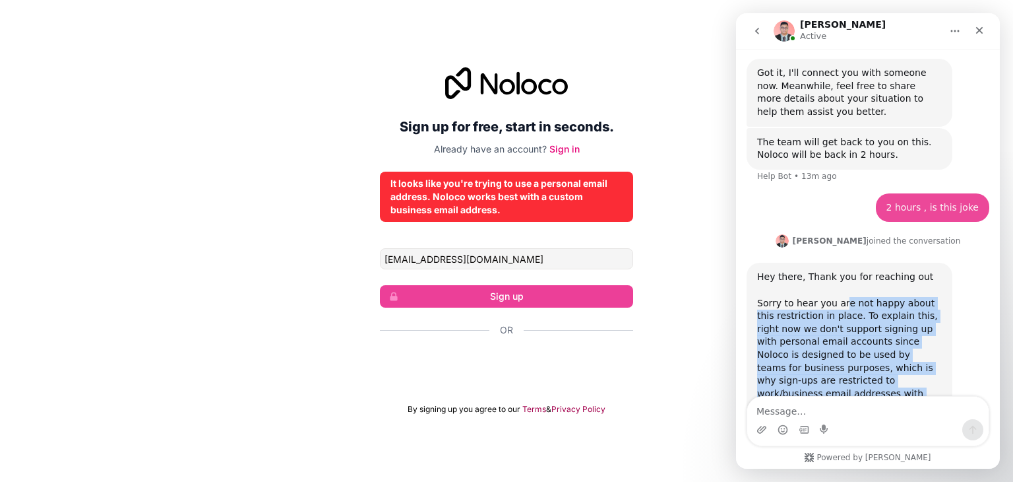
click at [837, 270] on div "Hey there, Thank you for reaching out ​ Sorry to hear you are not happy about t…" at bounding box center [849, 341] width 185 height 142
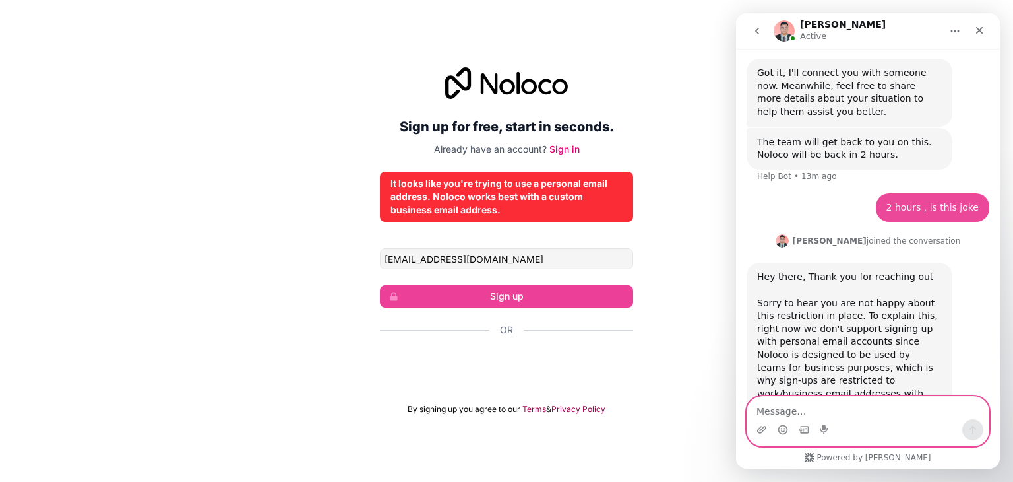
click at [829, 408] on textarea "Message…" at bounding box center [867, 407] width 241 height 22
type textarea "f"
paste textarea "Subject: Exception Request for Account Registration - Entrepreneur in Initial P…"
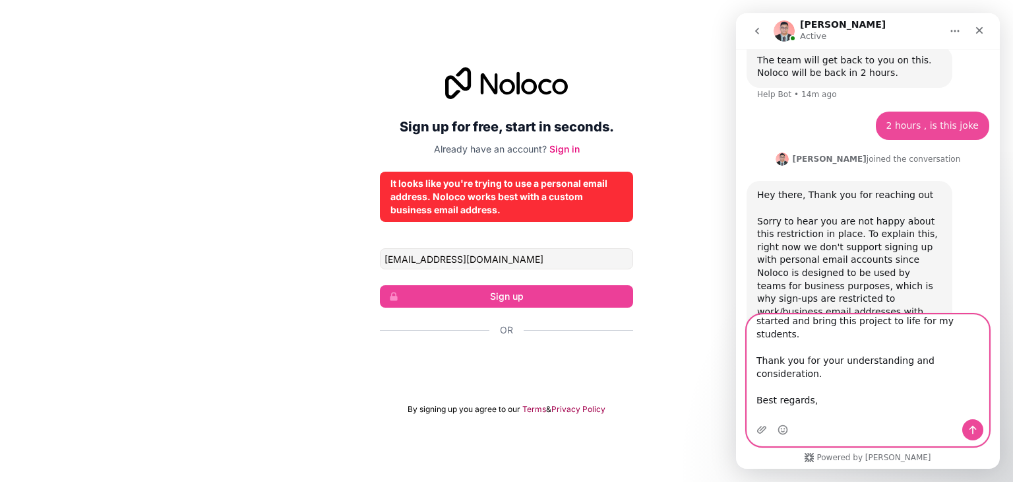
scroll to position [309, 0]
click at [806, 386] on textarea "Subject: Exception Request for Account Registration - Entrepreneur in Initial P…" at bounding box center [867, 367] width 241 height 104
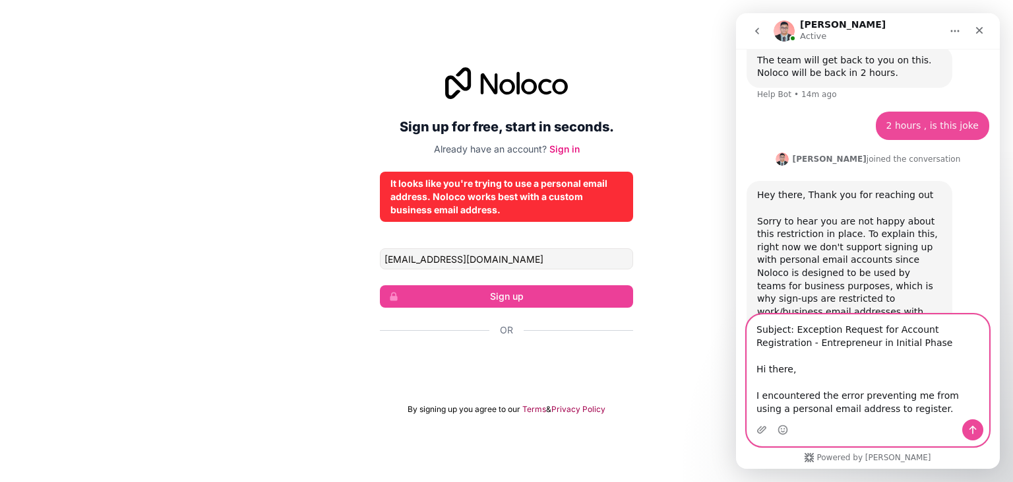
scroll to position [0, 0]
type textarea "Subject: Exception Request for Account Registration - Entrepreneur in Initial P…"
click at [976, 432] on icon "Send a message…" at bounding box center [973, 429] width 11 height 11
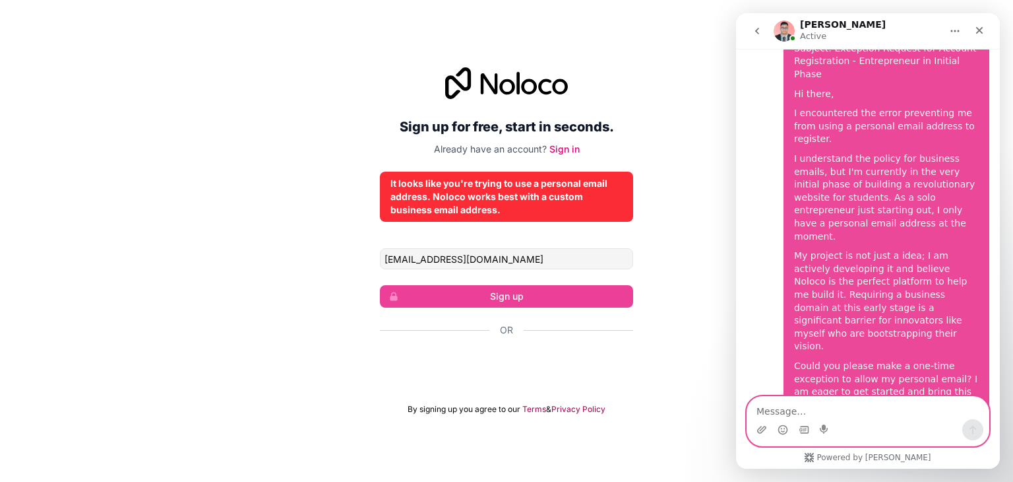
scroll to position [1150, 0]
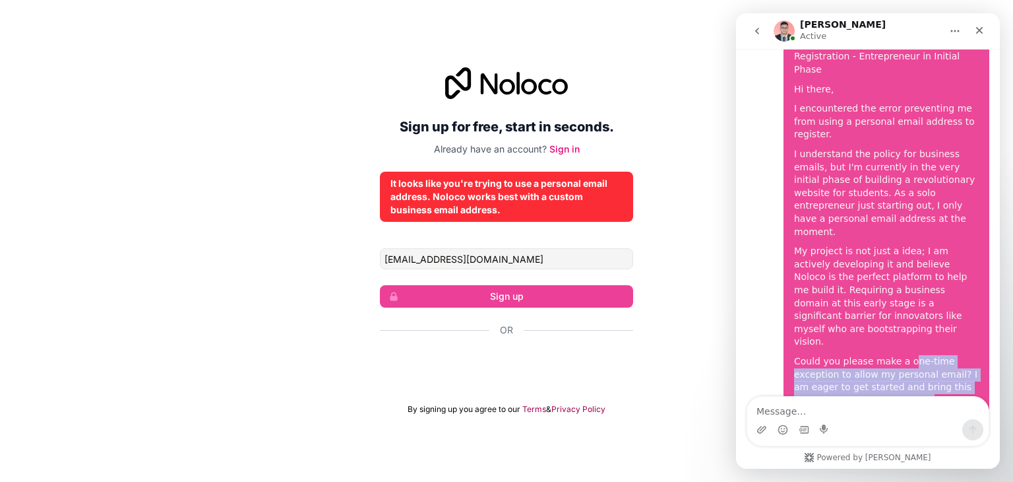
drag, startPoint x: 897, startPoint y: 255, endPoint x: 900, endPoint y: 300, distance: 45.6
click at [900, 355] on div "Could you please make a one-time exception to allow my personal email? I am eag…" at bounding box center [886, 380] width 185 height 51
drag, startPoint x: 900, startPoint y: 300, endPoint x: 804, endPoint y: 262, distance: 103.0
click at [804, 355] on div "Could you please make a one-time exception to allow my personal email? I am eag…" at bounding box center [886, 380] width 185 height 51
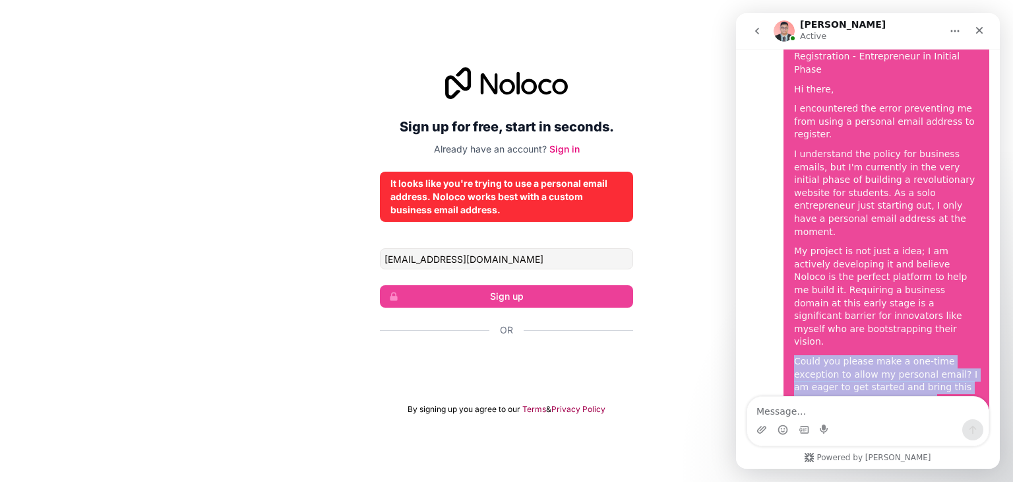
click at [804, 355] on div "Could you please make a one-time exception to allow my personal email? I am eag…" at bounding box center [886, 380] width 185 height 51
drag, startPoint x: 804, startPoint y: 262, endPoint x: 852, endPoint y: 298, distance: 60.3
click at [852, 355] on div "Could you please make a one-time exception to allow my personal email? I am eag…" at bounding box center [886, 380] width 185 height 51
drag, startPoint x: 852, startPoint y: 298, endPoint x: 794, endPoint y: 257, distance: 71.4
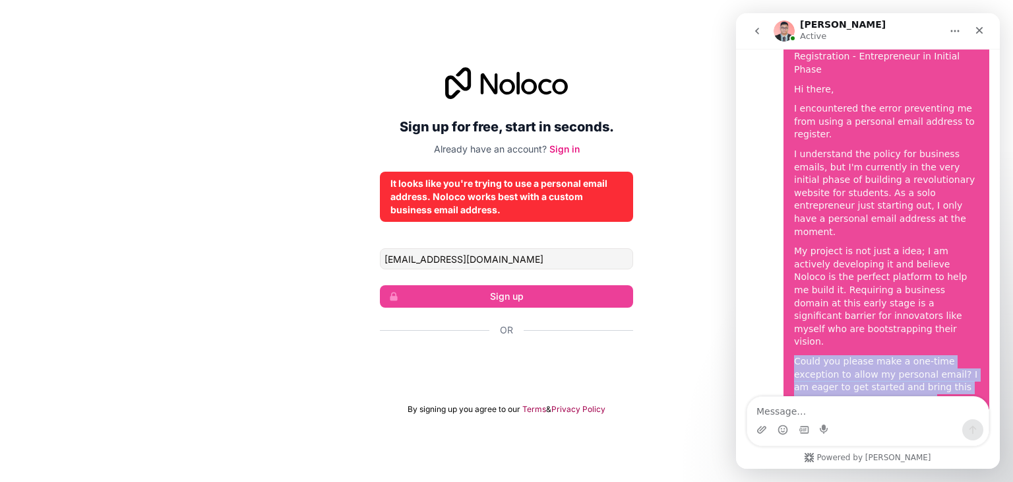
click at [794, 355] on div "Could you please make a one-time exception to allow my personal email? I am eag…" at bounding box center [886, 380] width 185 height 51
drag, startPoint x: 794, startPoint y: 257, endPoint x: 851, endPoint y: 313, distance: 79.8
click at [851, 313] on div "Subject: Exception Request for Account Registration - Entrepreneur in Initial P…" at bounding box center [886, 258] width 185 height 441
click at [851, 413] on div "Thank you for your understanding and consideration." at bounding box center [886, 426] width 185 height 26
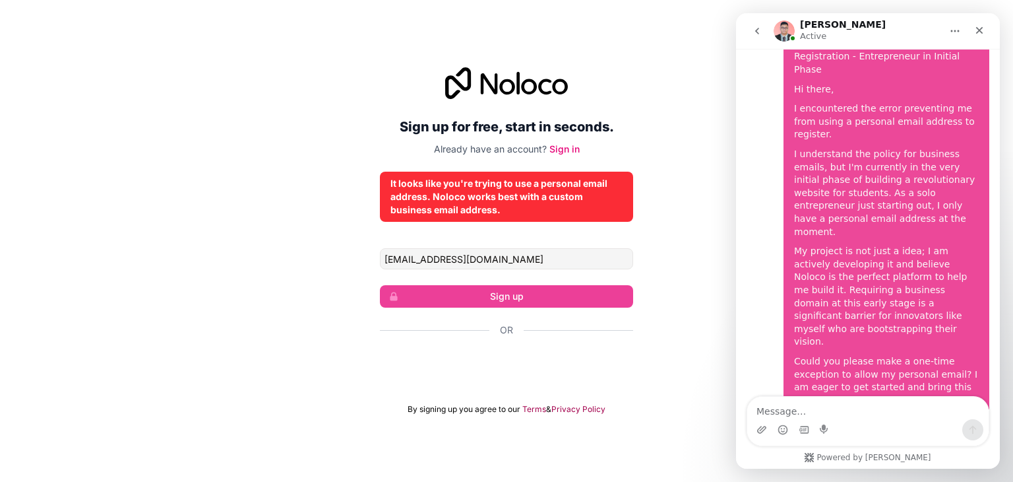
drag, startPoint x: 851, startPoint y: 313, endPoint x: 851, endPoint y: 327, distance: 14.5
click at [851, 413] on div "Thank you for your understanding and consideration." at bounding box center [886, 426] width 185 height 26
drag, startPoint x: 851, startPoint y: 327, endPoint x: 807, endPoint y: 241, distance: 96.8
click at [807, 241] on div "Subject: Exception Request for Account Registration - Entrepreneur in Initial P…" at bounding box center [886, 258] width 185 height 441
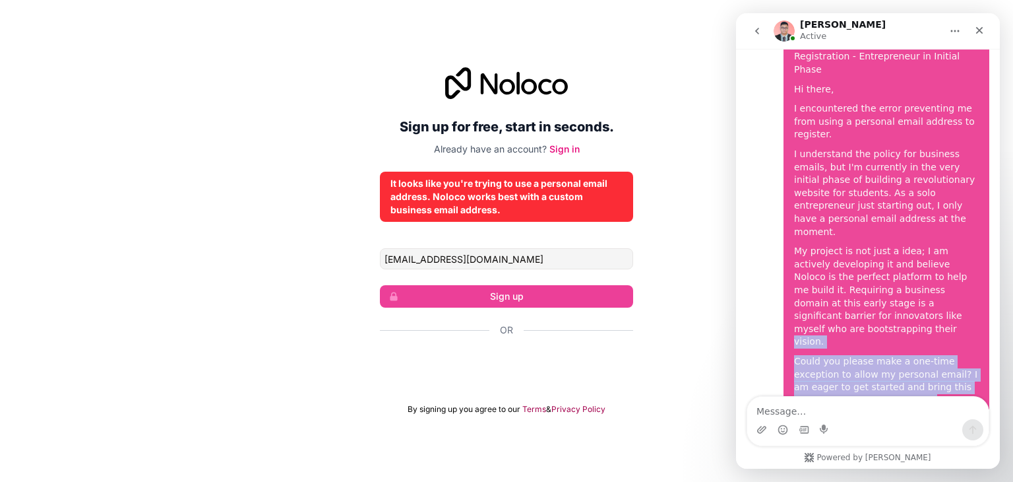
click at [807, 245] on div "My project is not just a idea; I am actively developing it and believe Noloco i…" at bounding box center [886, 297] width 185 height 104
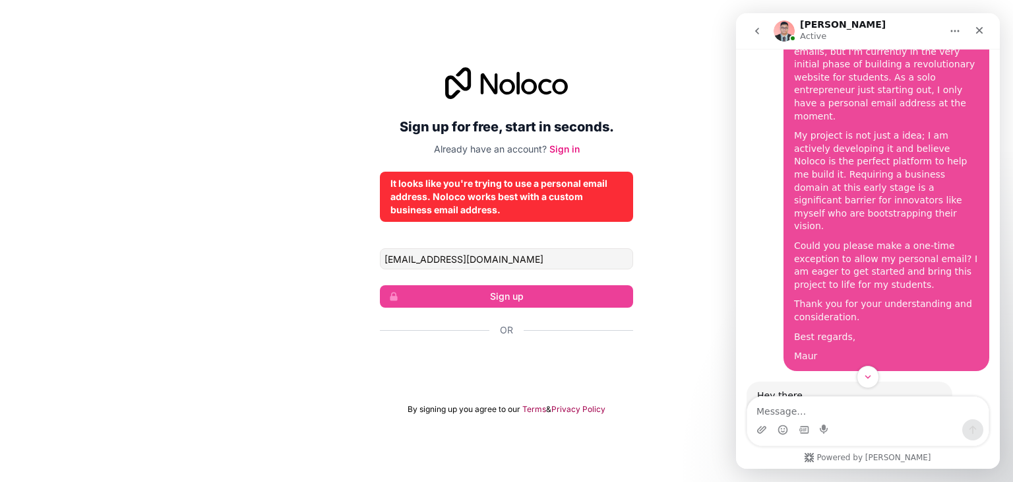
scroll to position [1255, 0]
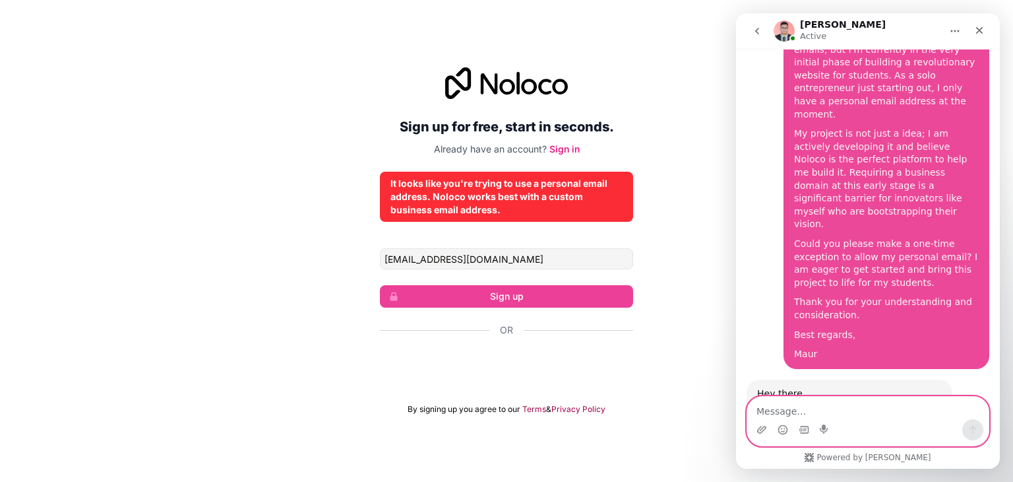
click at [833, 399] on textarea "Message…" at bounding box center [867, 407] width 241 height 22
type textarea "too slow"
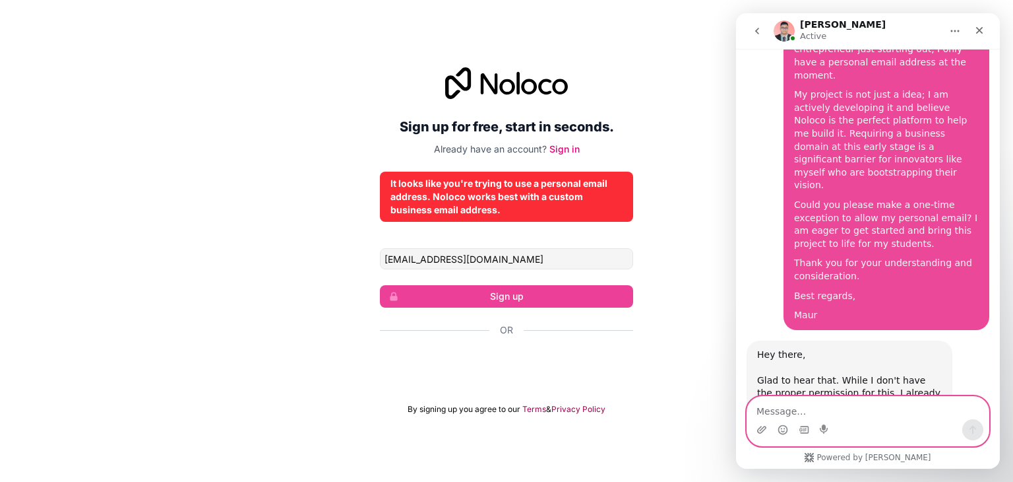
scroll to position [1294, 0]
